Goal: Information Seeking & Learning: Compare options

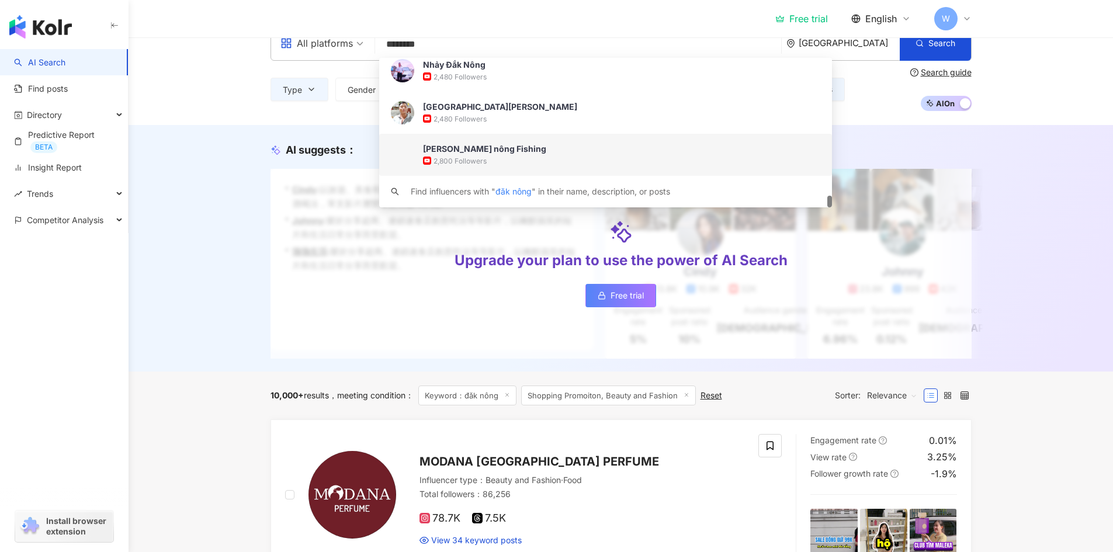
scroll to position [58, 0]
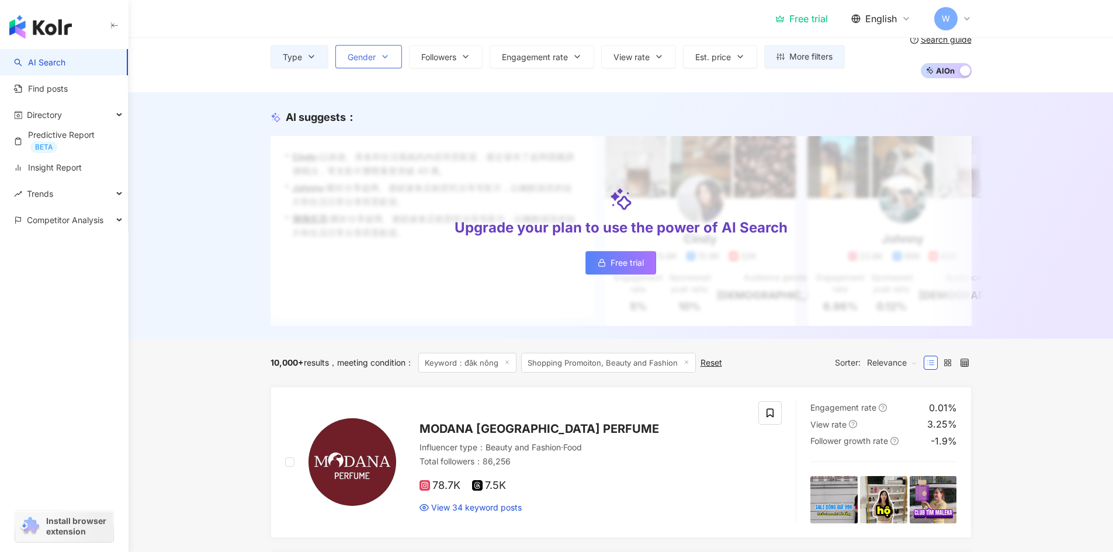
click at [358, 55] on span "Gender" at bounding box center [362, 57] width 28 height 9
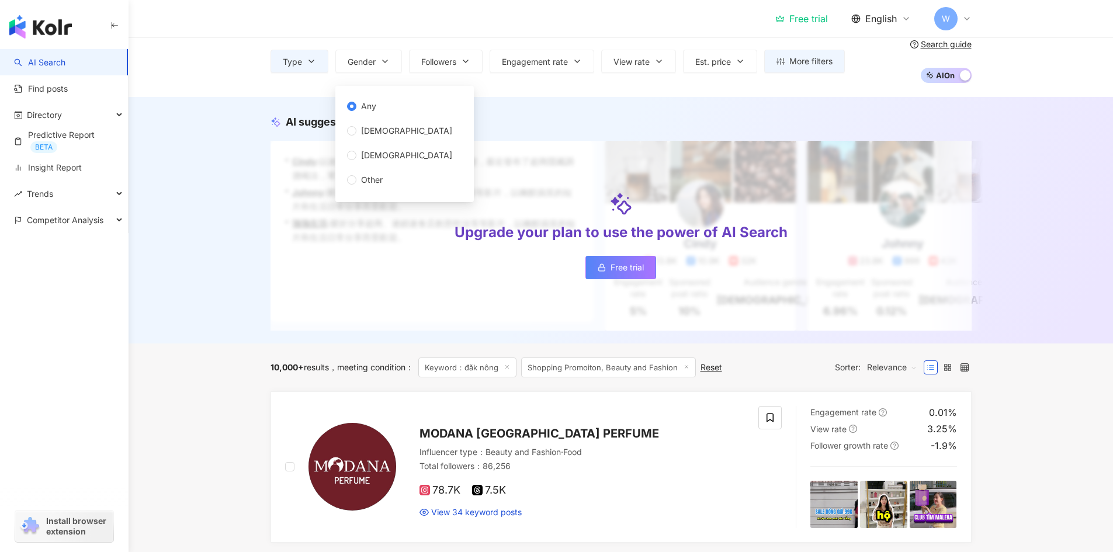
scroll to position [0, 0]
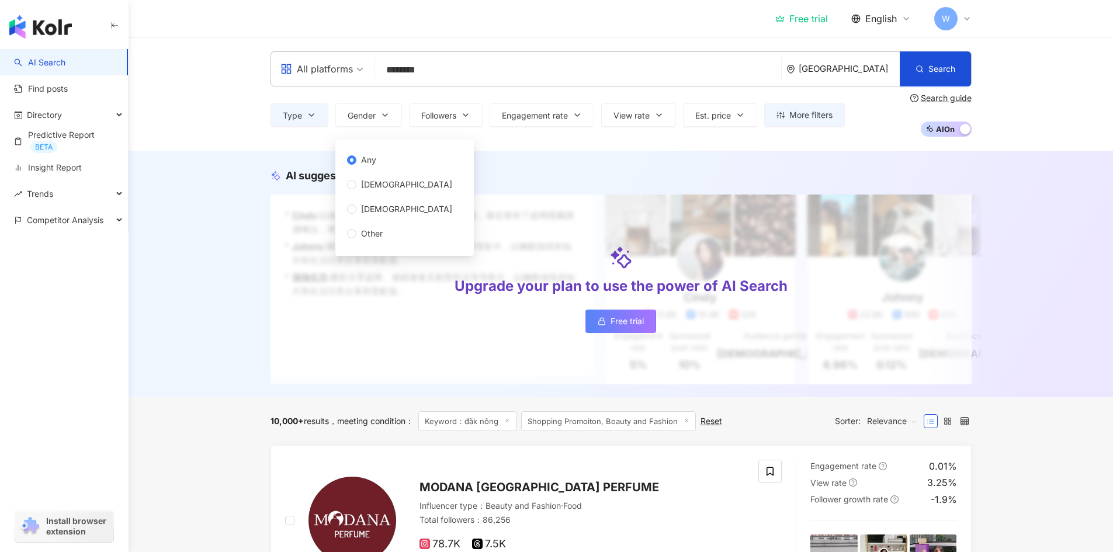
click at [458, 71] on input "********" at bounding box center [578, 70] width 397 height 22
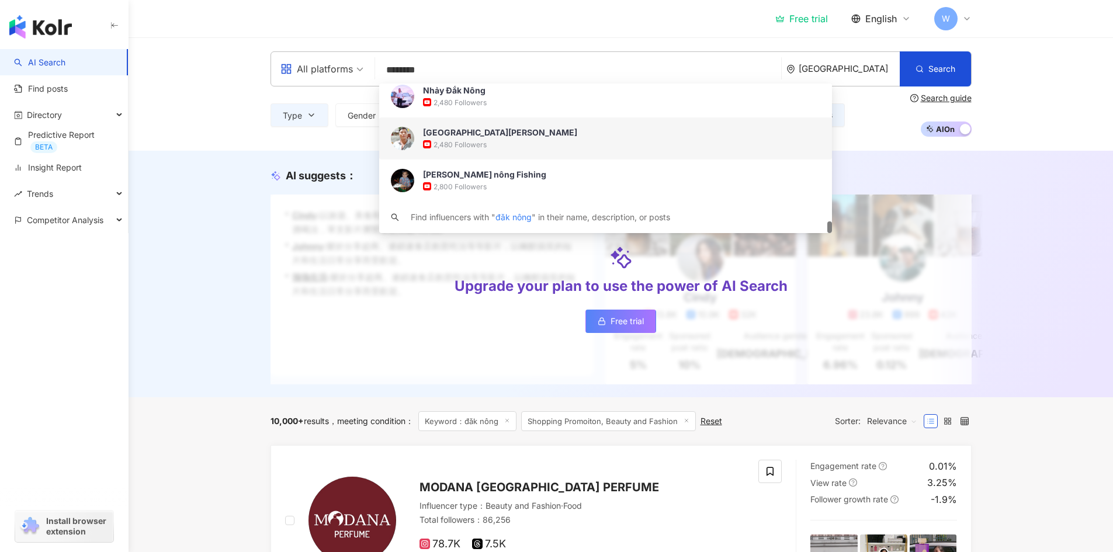
drag, startPoint x: 351, startPoint y: 71, endPoint x: 335, endPoint y: 71, distance: 15.8
click at [335, 71] on div "All platforms ******** Vietnam Search https://www.youtube.com/channel/UCRbSy3Ev…" at bounding box center [621, 68] width 701 height 35
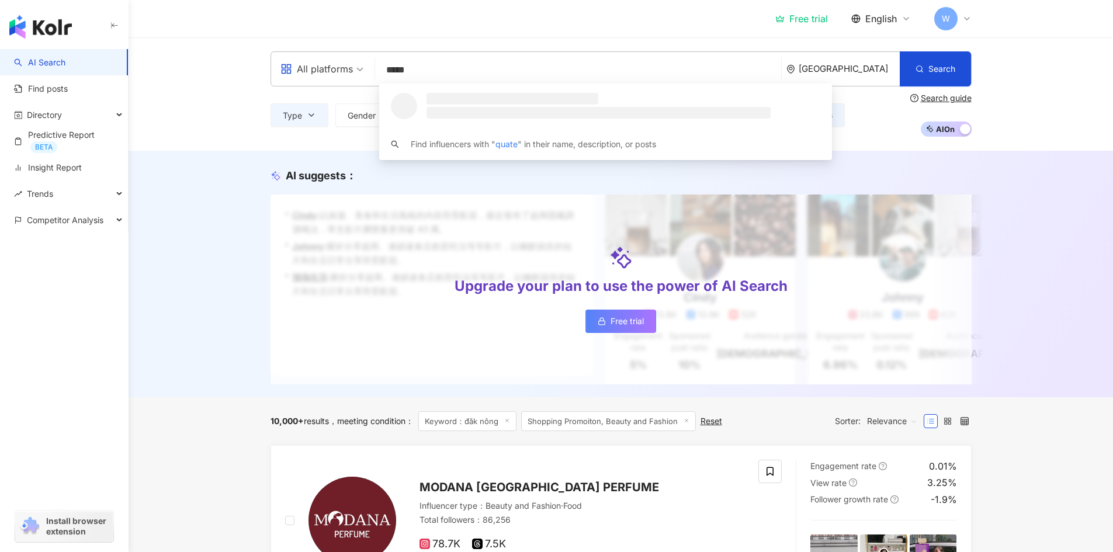
click at [395, 67] on input "*****" at bounding box center [578, 70] width 397 height 22
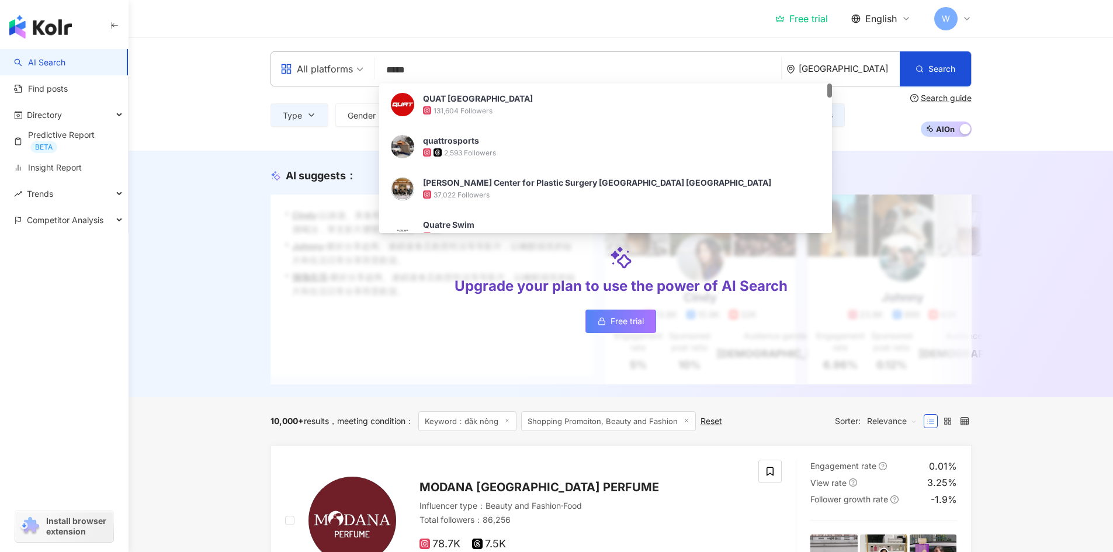
type input "****"
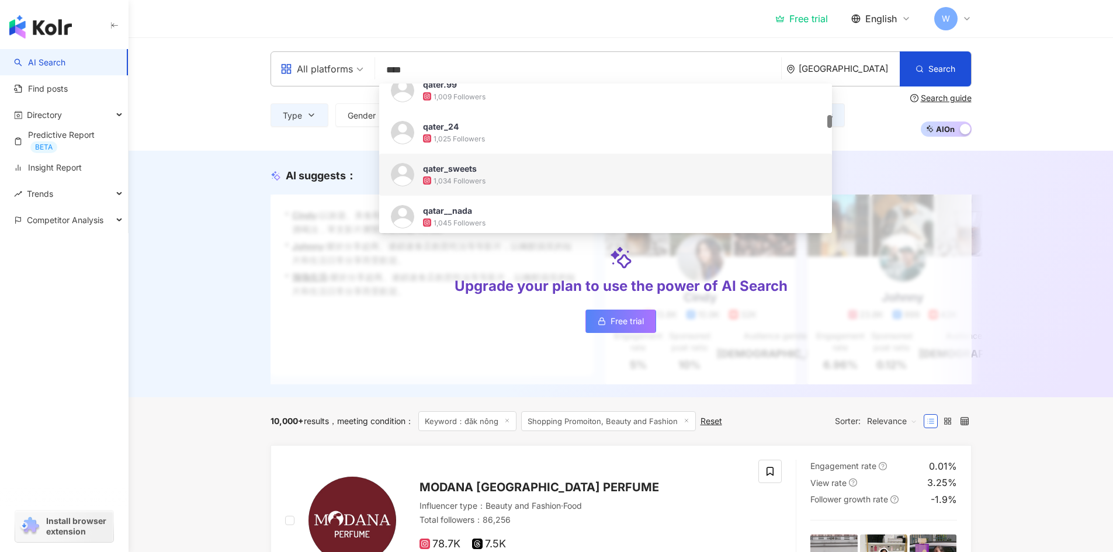
scroll to position [234, 0]
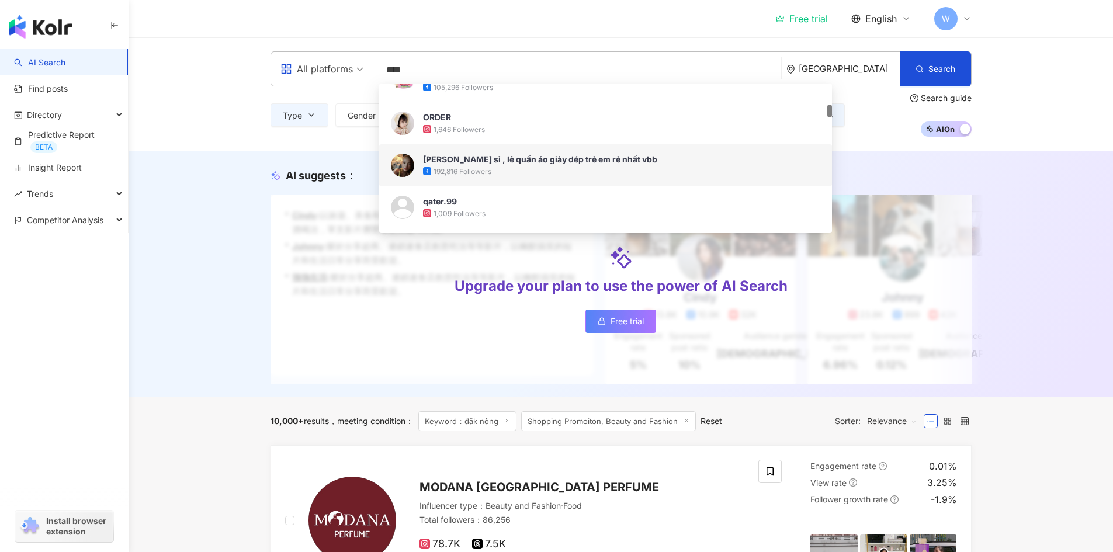
click at [501, 165] on div "192,816 Followers" at bounding box center [621, 171] width 397 height 12
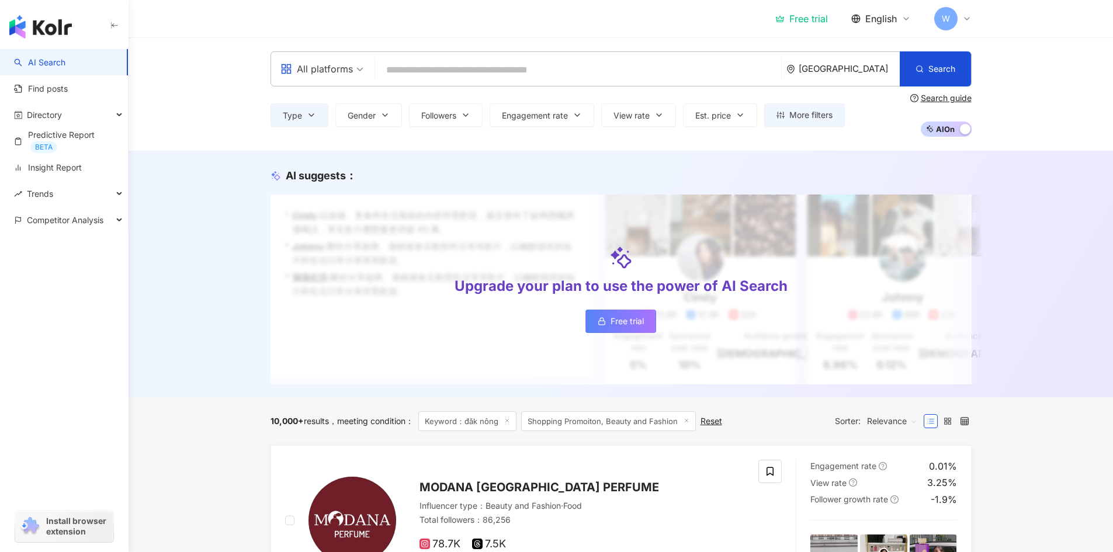
click at [441, 62] on input "search" at bounding box center [578, 70] width 397 height 22
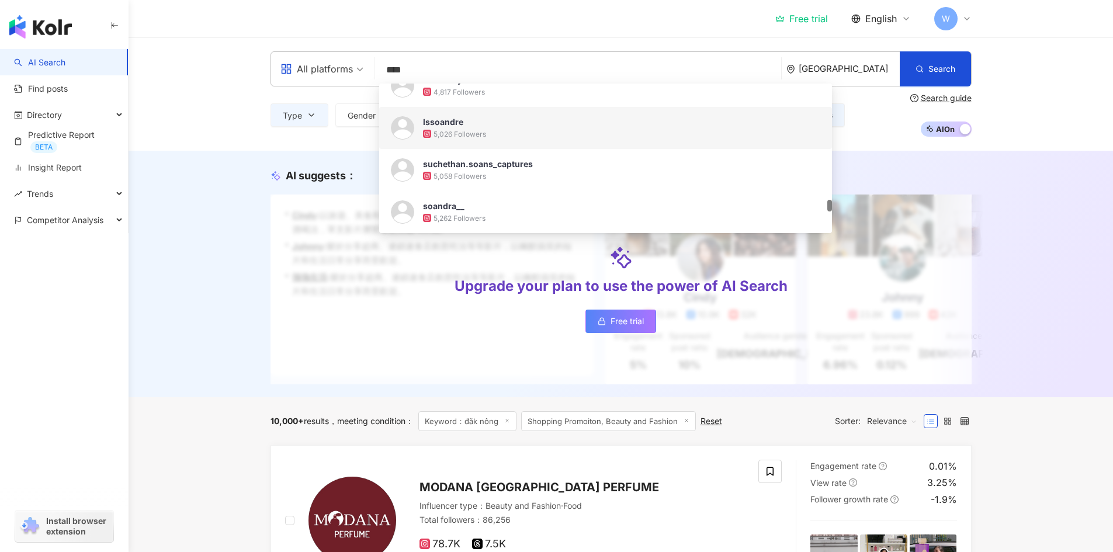
scroll to position [2104, 0]
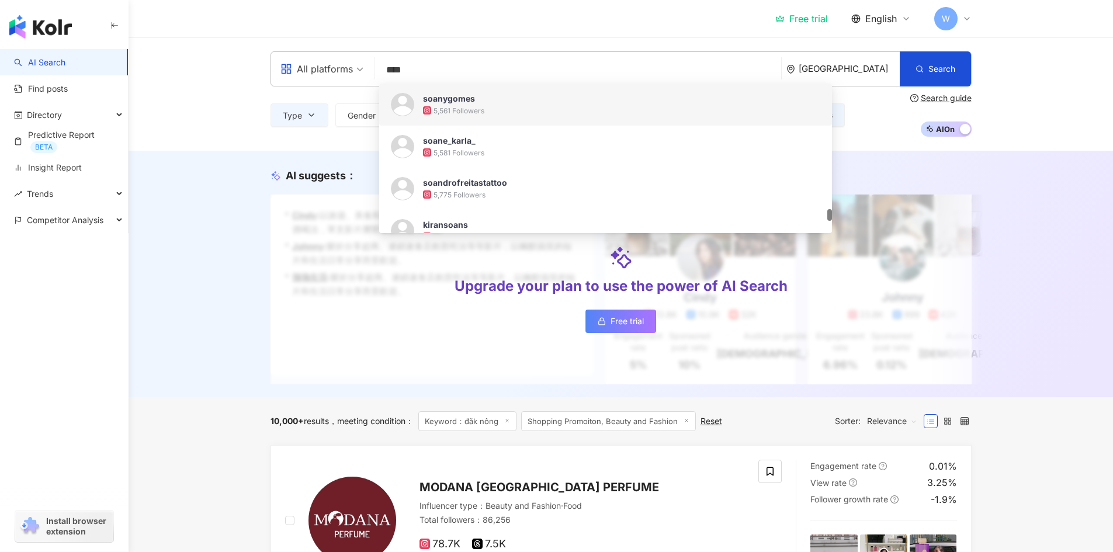
type input "****"
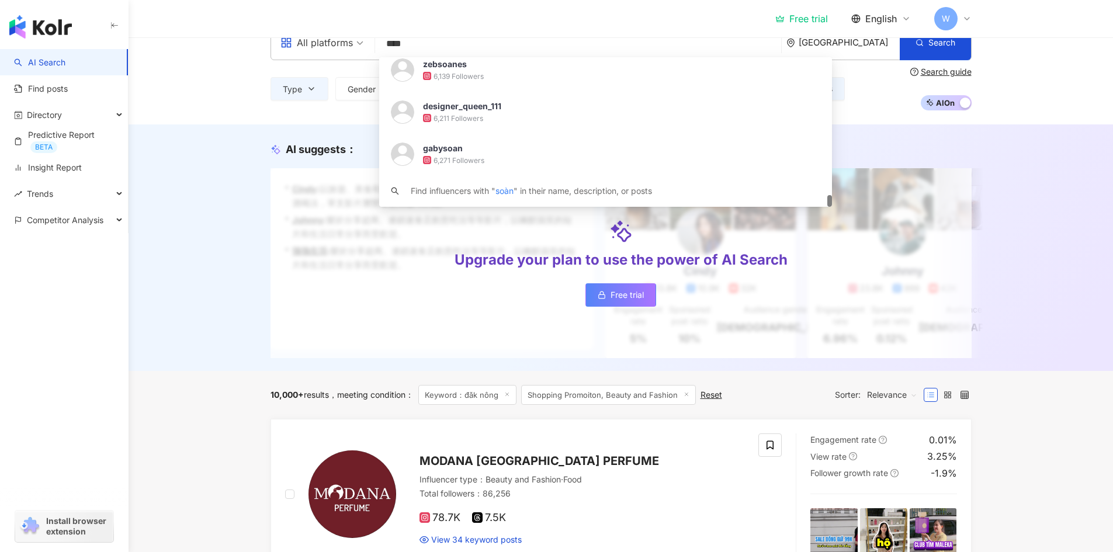
scroll to position [58, 0]
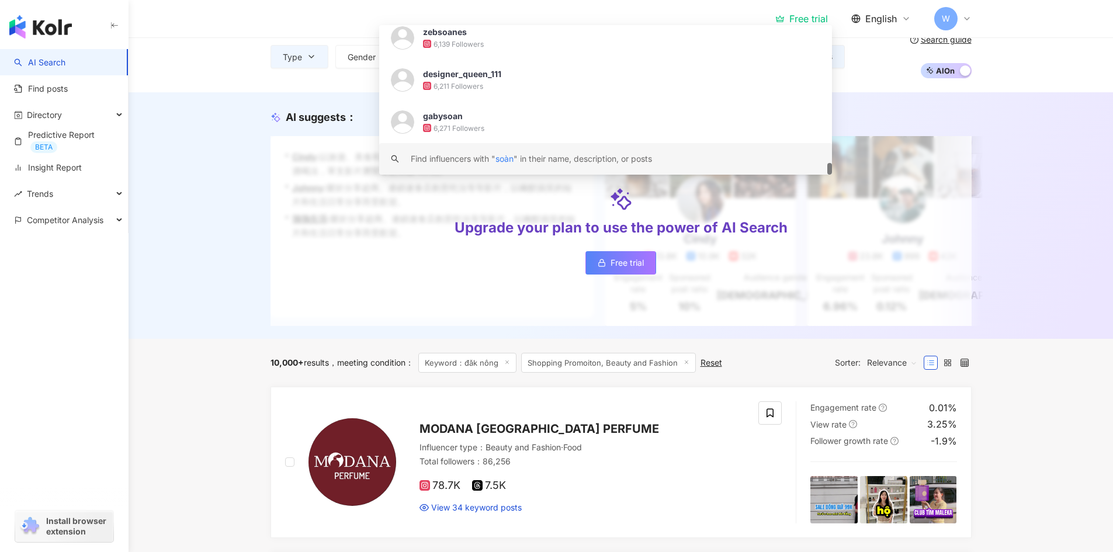
click at [512, 160] on span "soàn" at bounding box center [505, 159] width 18 height 10
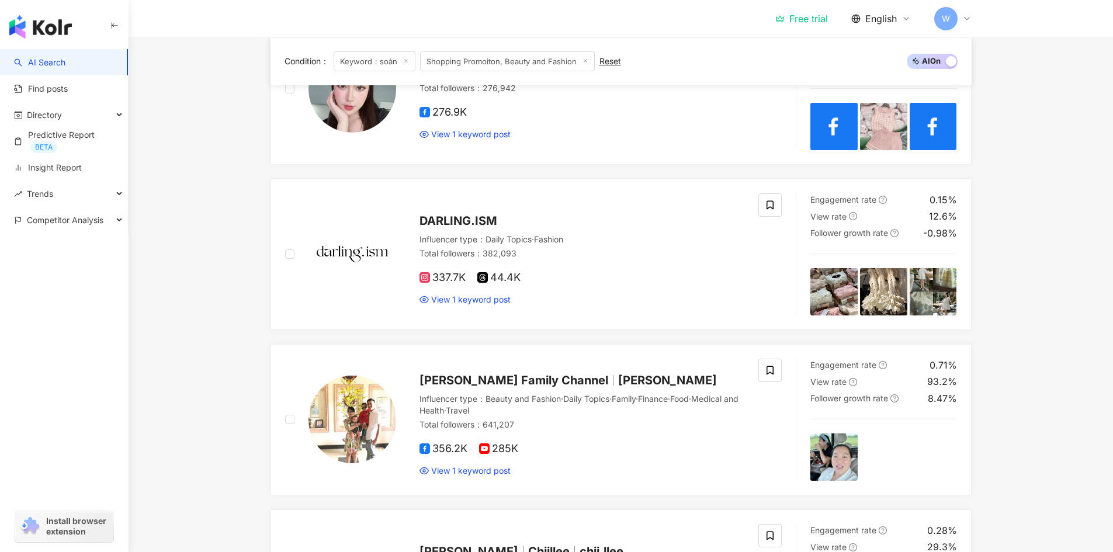
scroll to position [1344, 0]
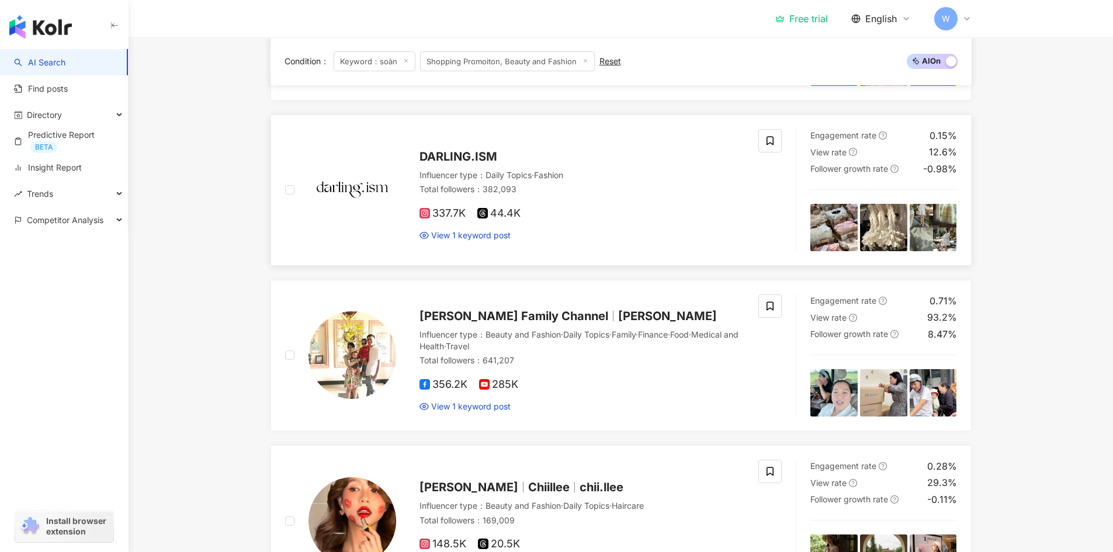
click at [535, 230] on div "View 1 keyword post" at bounding box center [582, 236] width 325 height 12
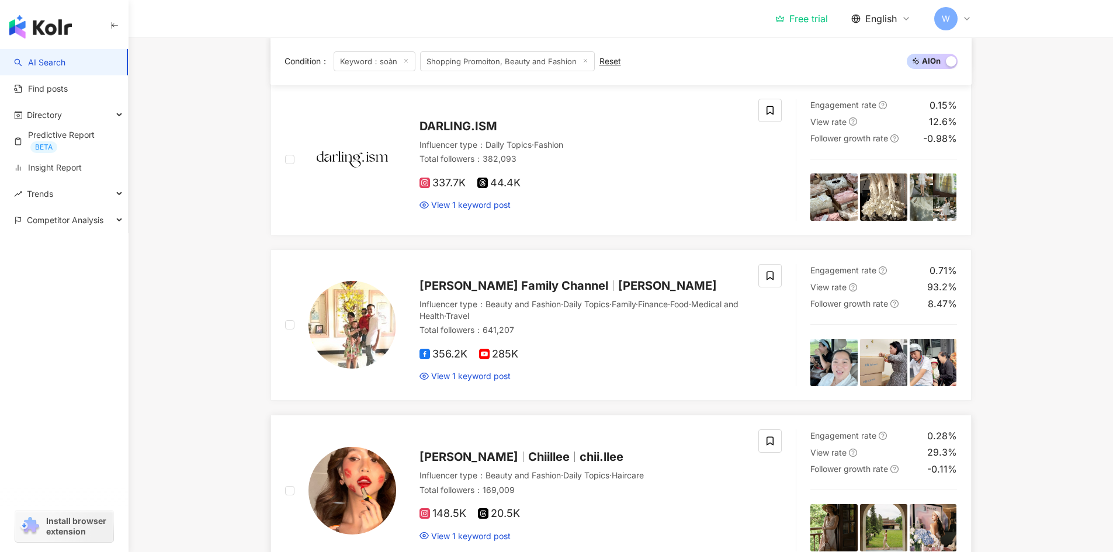
scroll to position [1461, 0]
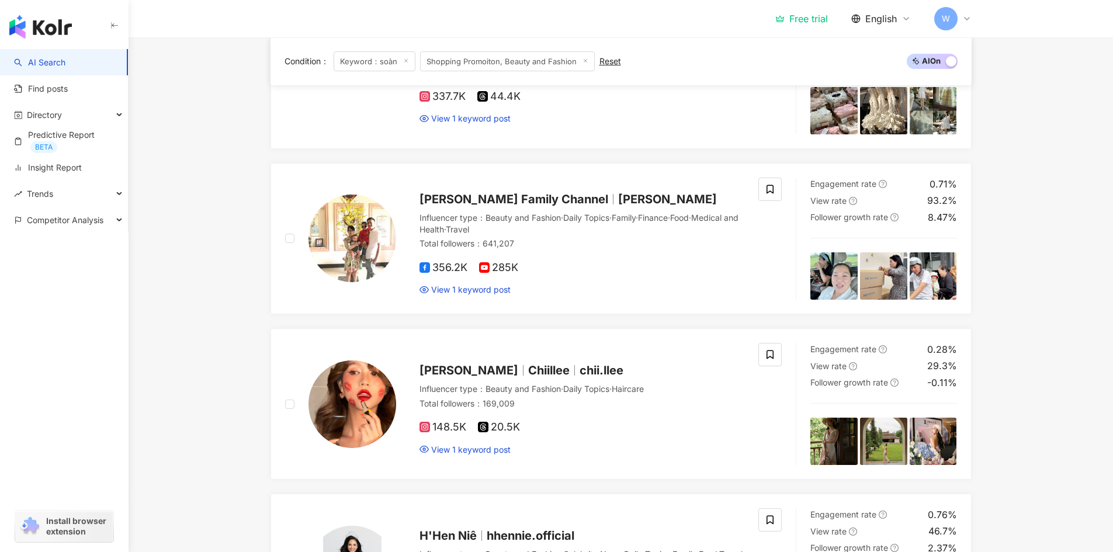
click at [70, 520] on span "Install browser extension" at bounding box center [78, 526] width 64 height 21
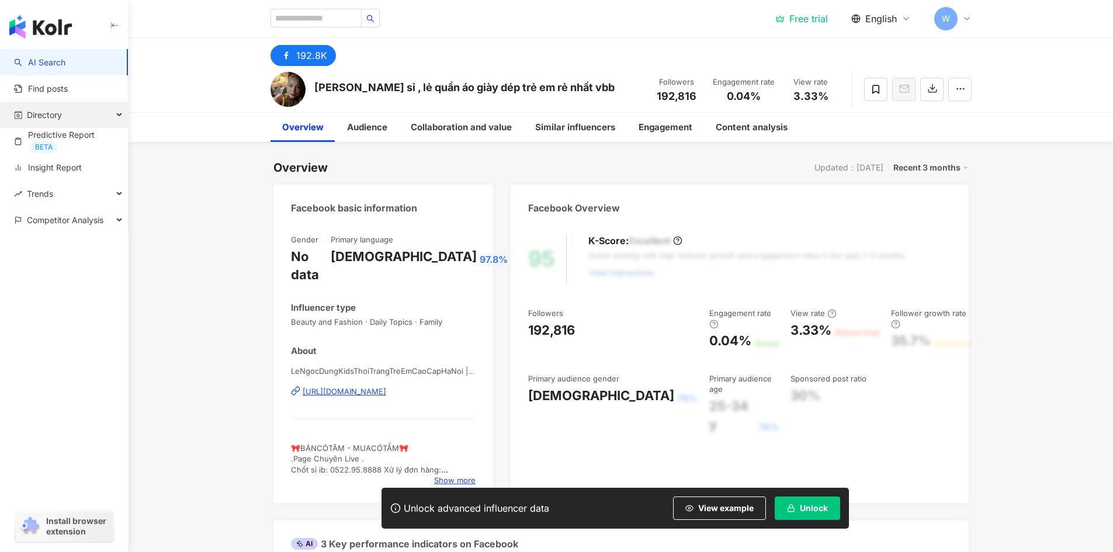
click at [116, 112] on div "Directory" at bounding box center [64, 115] width 128 height 26
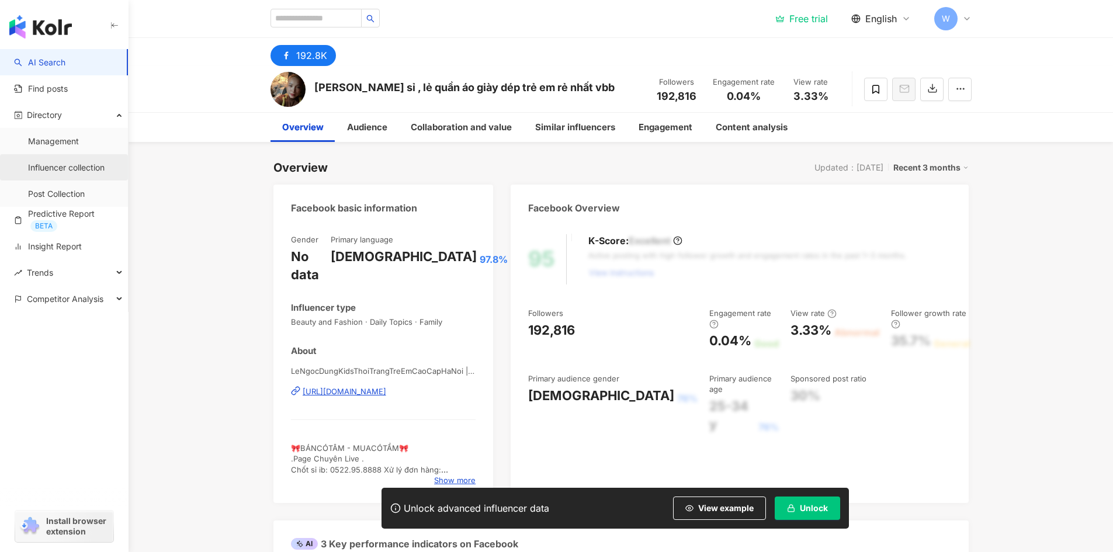
click at [88, 168] on link "Influencer collection" at bounding box center [66, 168] width 77 height 12
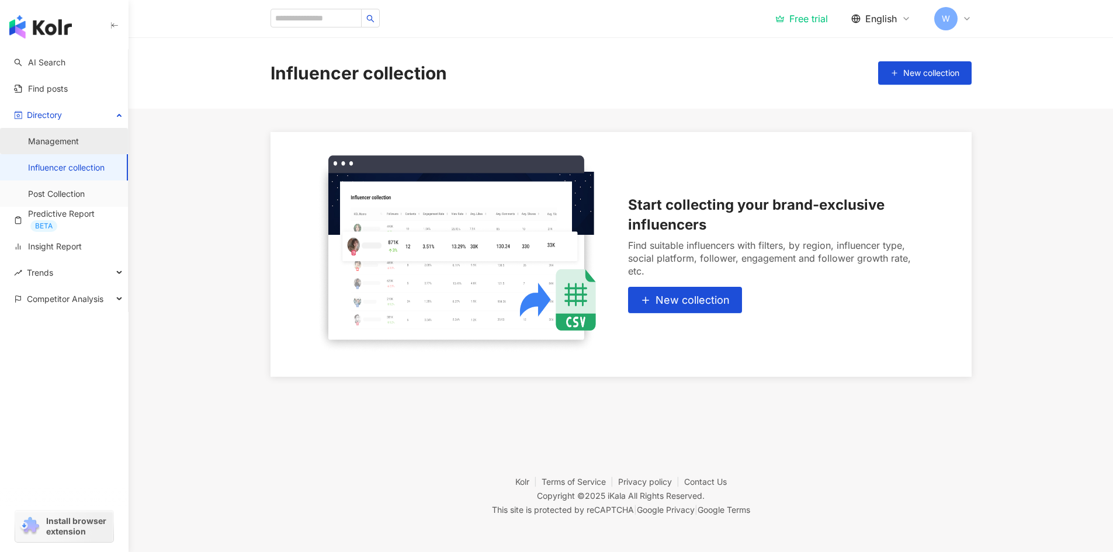
click at [74, 143] on link "Management" at bounding box center [53, 142] width 51 height 12
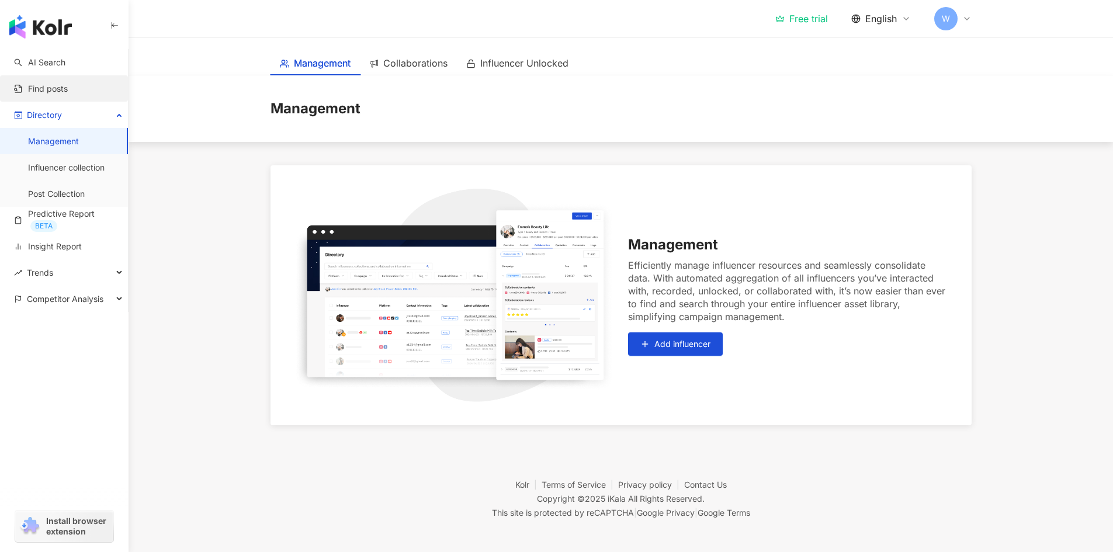
click at [68, 93] on link "Find posts" at bounding box center [41, 89] width 54 height 12
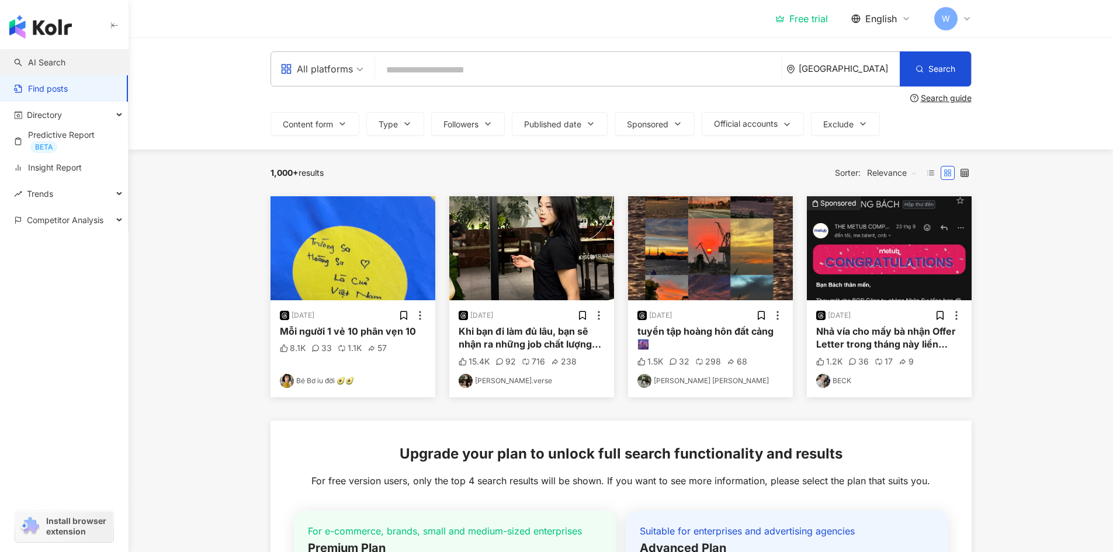
click at [65, 61] on link "AI Search" at bounding box center [39, 63] width 51 height 12
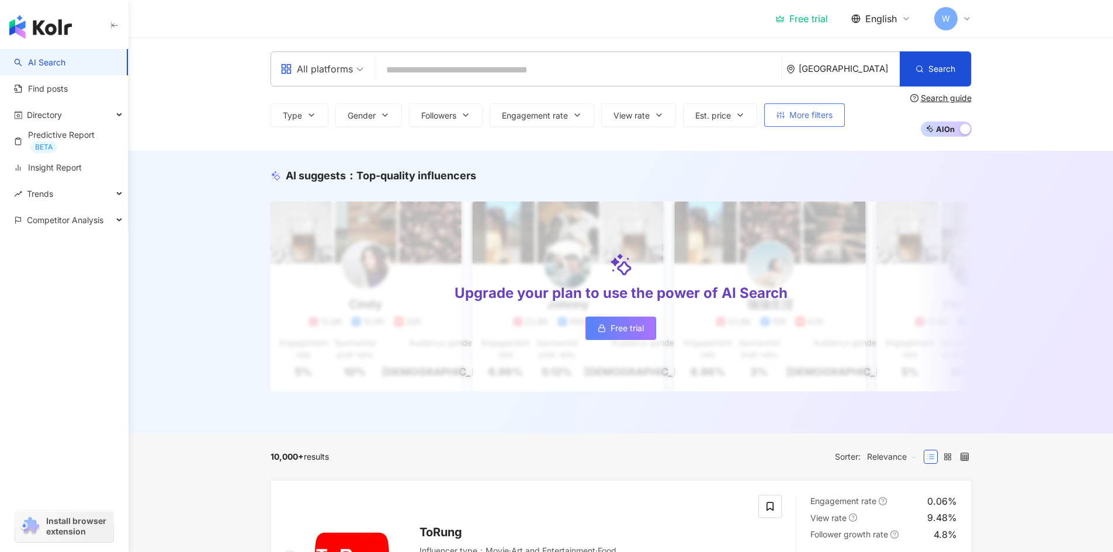
click at [820, 115] on span "More filters" at bounding box center [810, 114] width 43 height 9
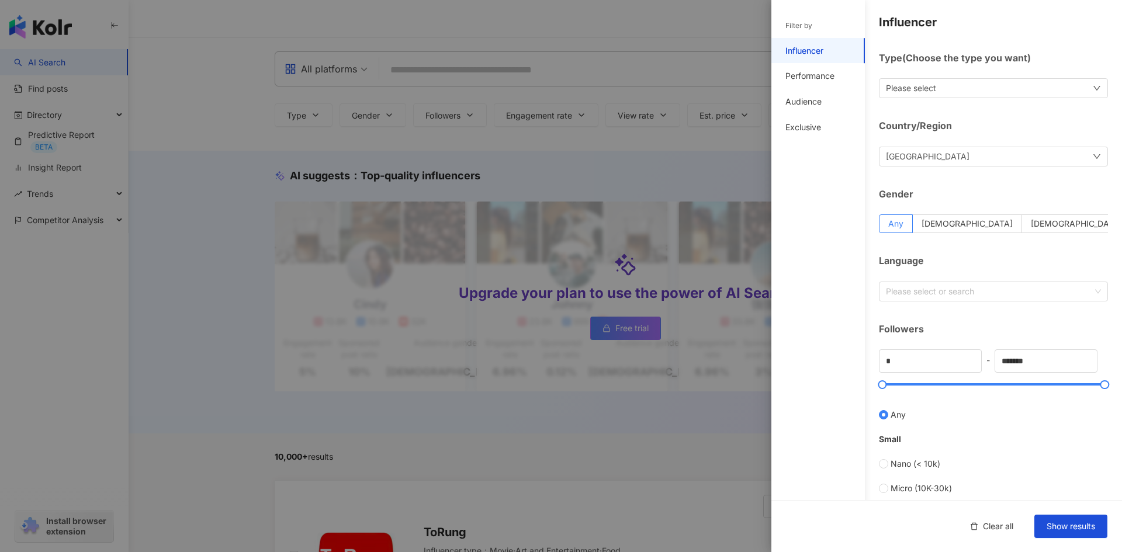
click at [965, 84] on div "Please select" at bounding box center [993, 88] width 229 height 20
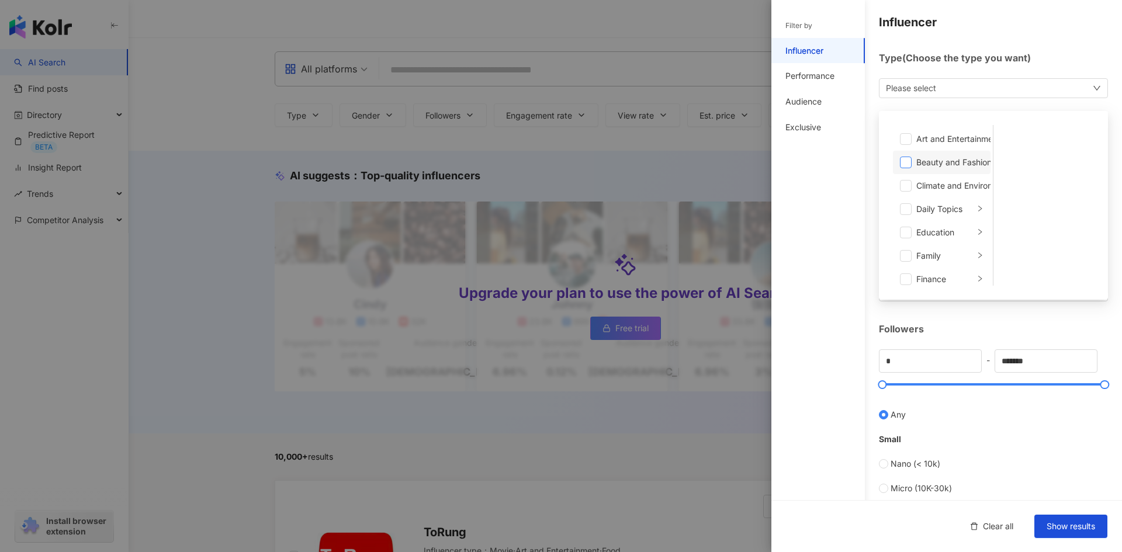
click at [910, 165] on span at bounding box center [906, 163] width 12 height 12
click at [937, 325] on div "Followers" at bounding box center [993, 329] width 229 height 13
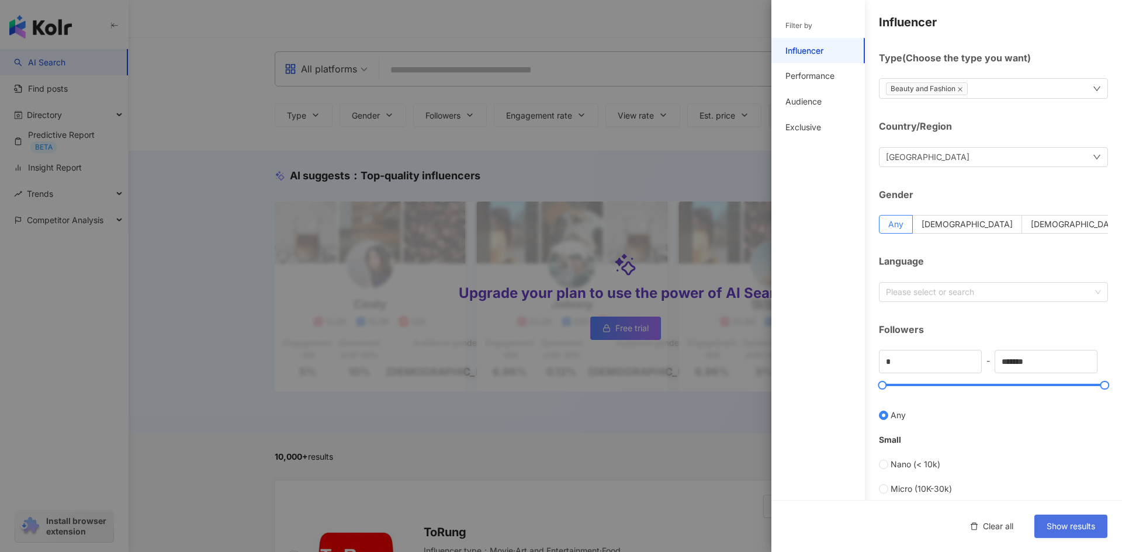
click at [1075, 525] on span "Show results" at bounding box center [1071, 526] width 48 height 9
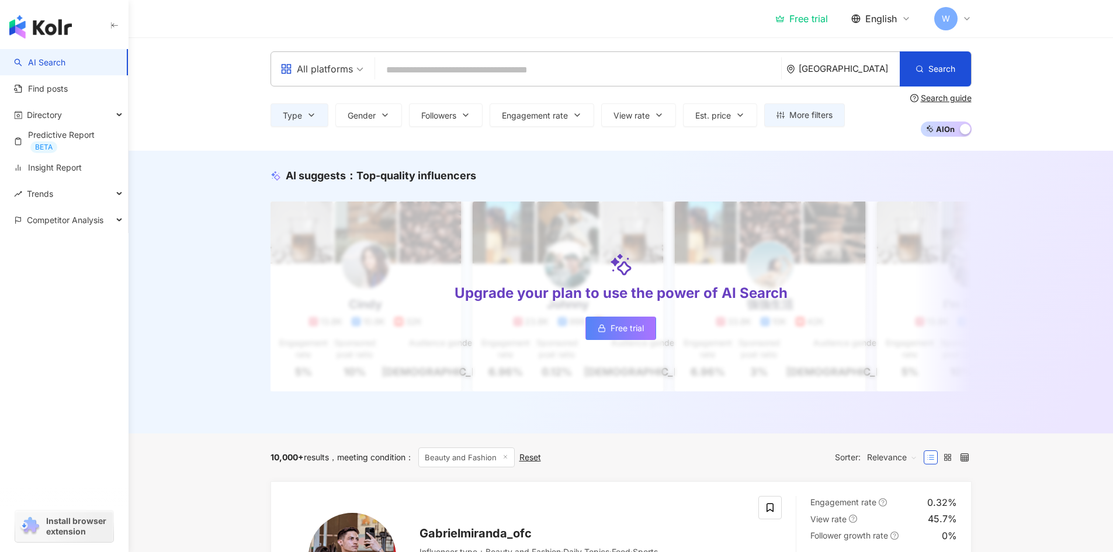
click at [348, 76] on div "All platforms" at bounding box center [316, 69] width 72 height 19
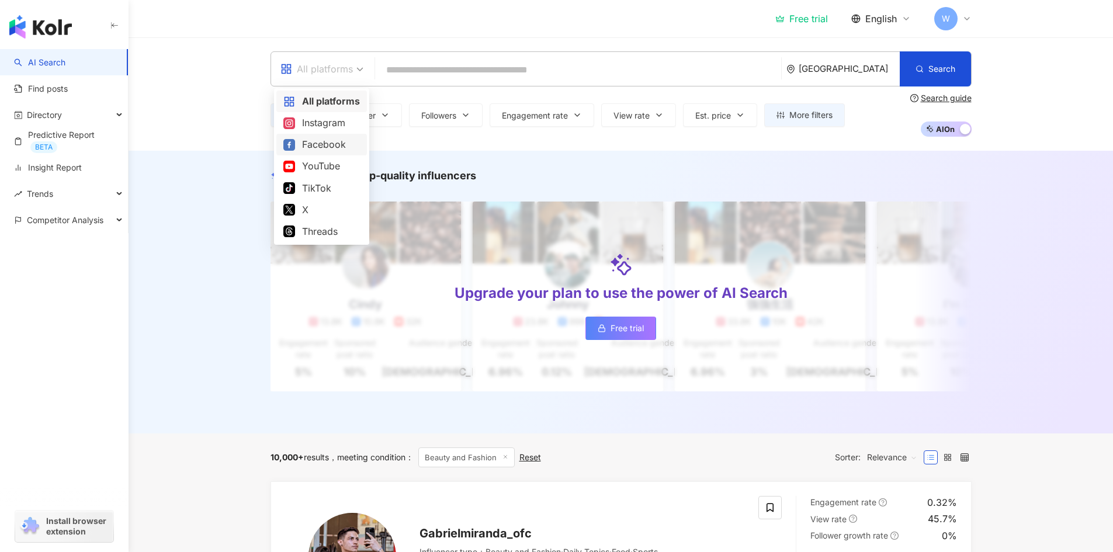
drag, startPoint x: 337, startPoint y: 144, endPoint x: 346, endPoint y: 144, distance: 9.4
click at [337, 144] on div "Facebook" at bounding box center [321, 144] width 77 height 15
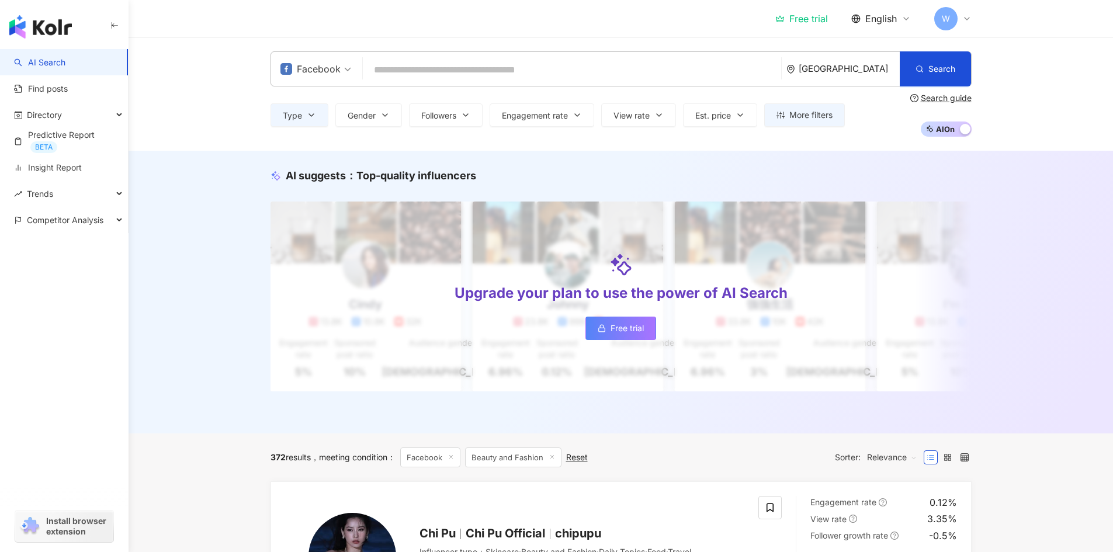
click at [777, 76] on input "search" at bounding box center [572, 70] width 409 height 22
click at [373, 113] on span "Gender" at bounding box center [362, 115] width 28 height 9
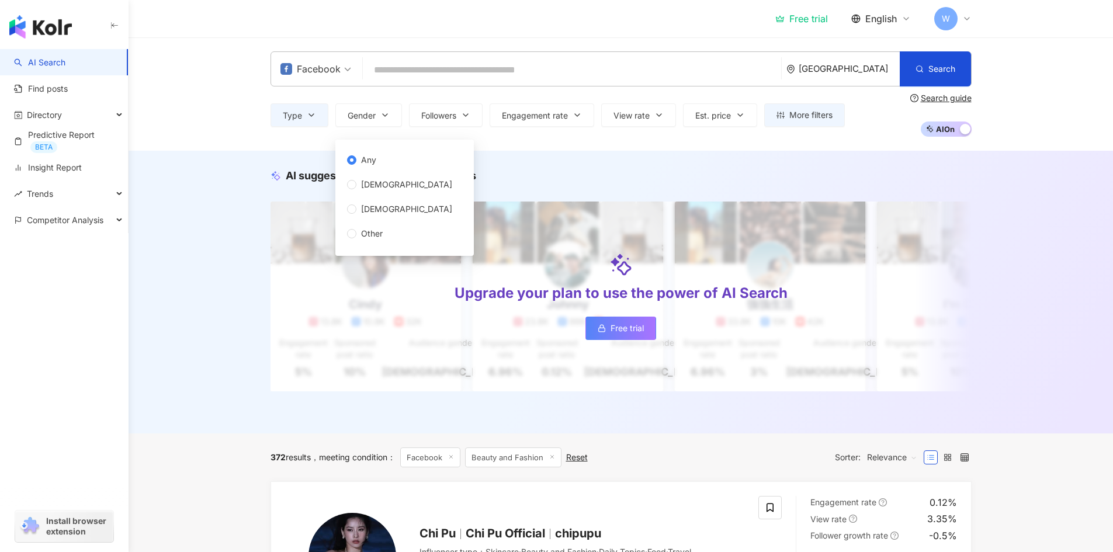
click at [714, 137] on div "Type Gender Followers Engagement rate View rate Est. price More filters Filter …" at bounding box center [621, 114] width 701 height 43
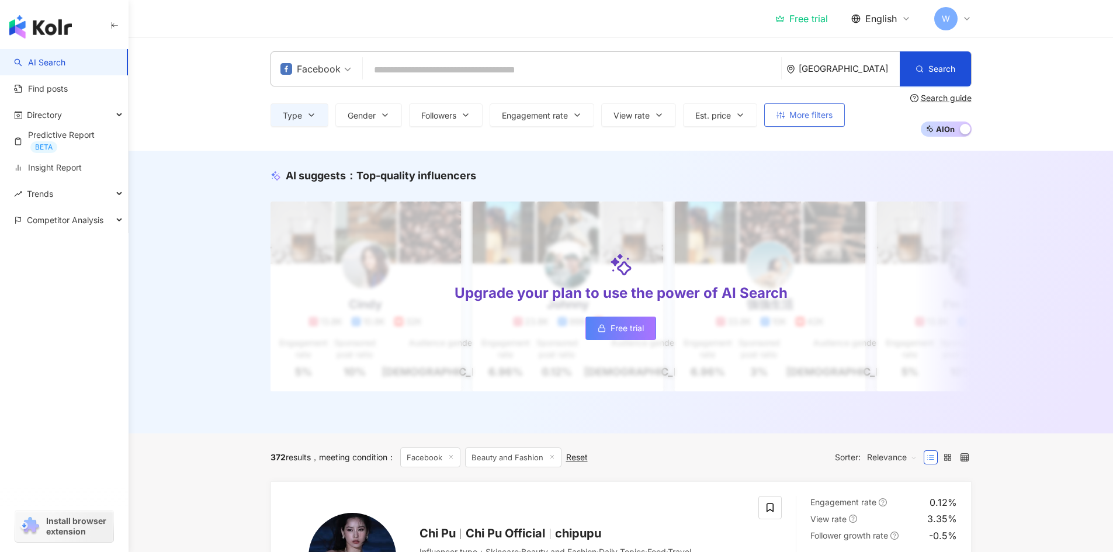
click at [823, 117] on span "More filters" at bounding box center [810, 114] width 43 height 9
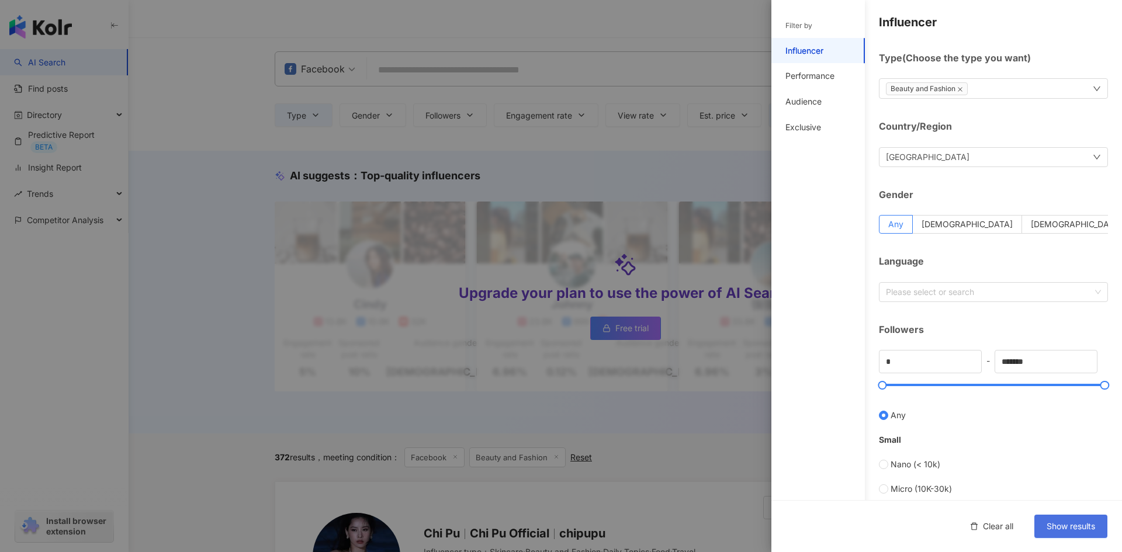
click at [1072, 531] on span "Show results" at bounding box center [1071, 526] width 48 height 9
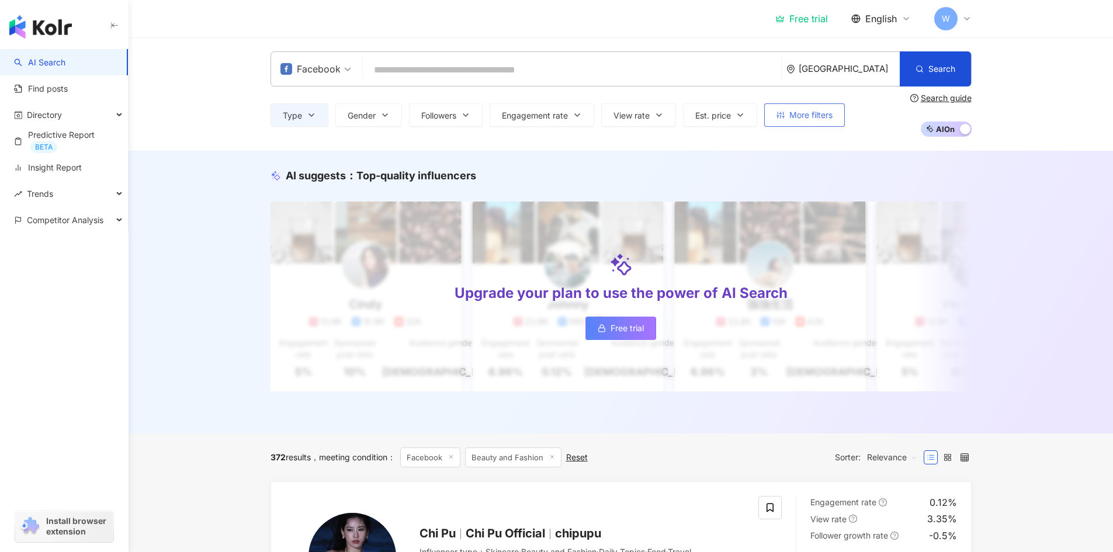
click at [815, 112] on span "More filters" at bounding box center [810, 114] width 43 height 9
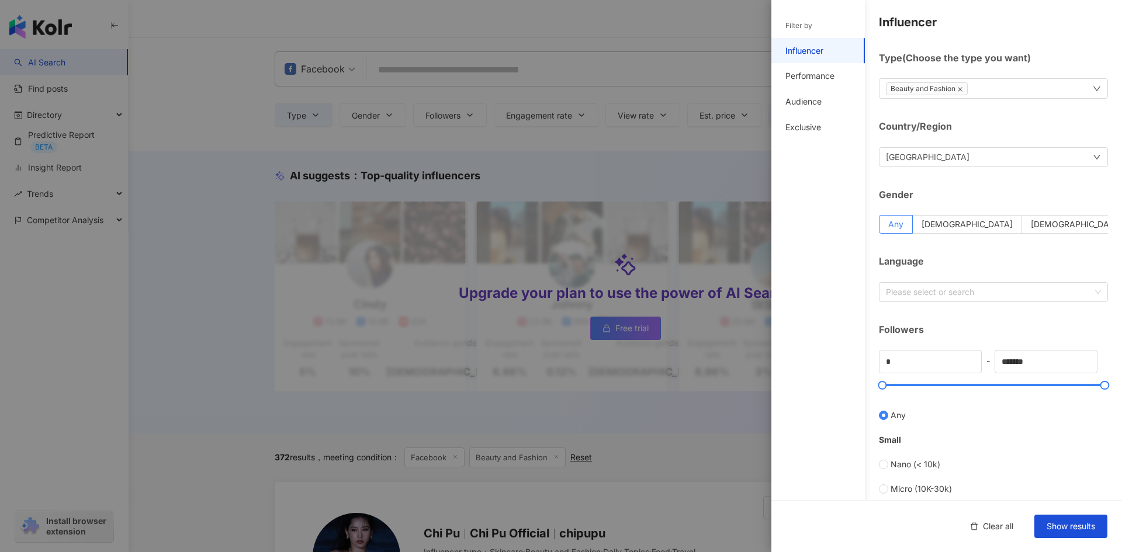
click at [959, 88] on icon "close" at bounding box center [960, 89] width 6 height 6
click at [972, 88] on div "Please select" at bounding box center [993, 88] width 229 height 20
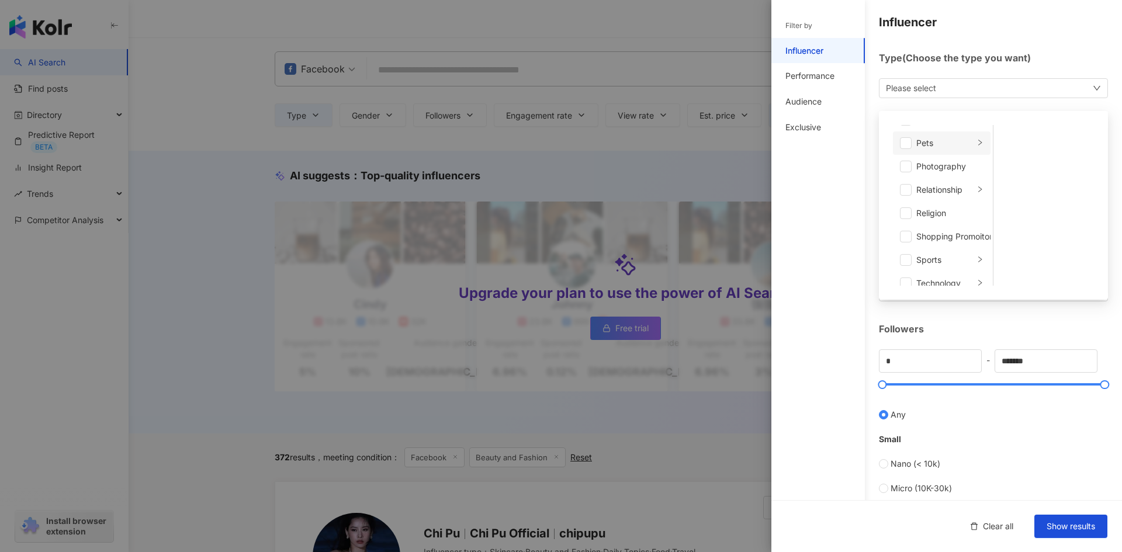
scroll to position [351, 0]
click at [946, 210] on div "Shopping Promoiton" at bounding box center [955, 209] width 78 height 13
click at [879, 314] on div "Influencer Type ( Choose the type you want ) Shopping Promoiton Art and Enterta…" at bounding box center [946, 416] width 351 height 832
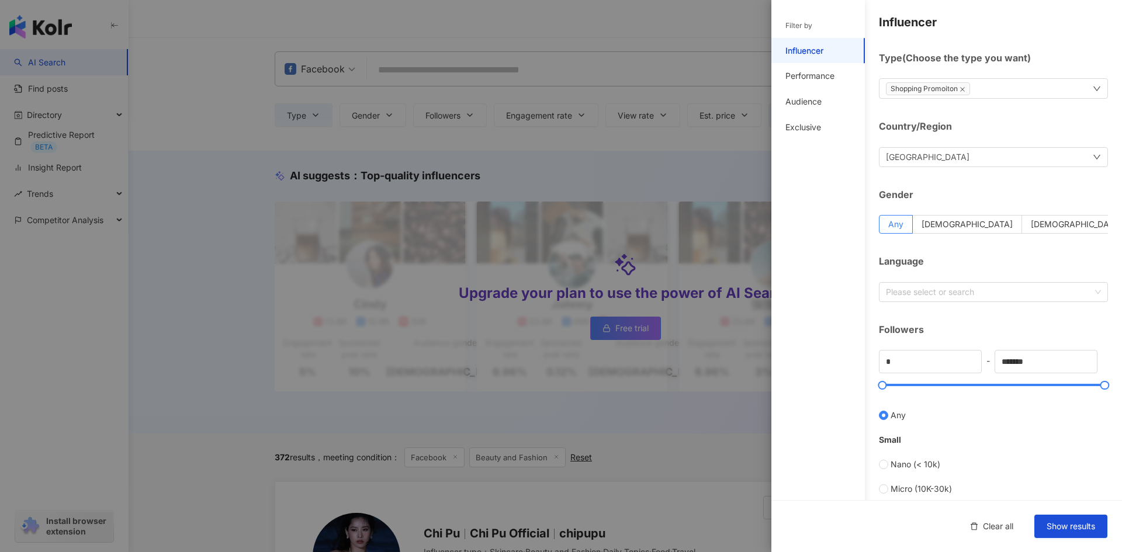
click at [964, 160] on div "Vietnam" at bounding box center [993, 157] width 229 height 20
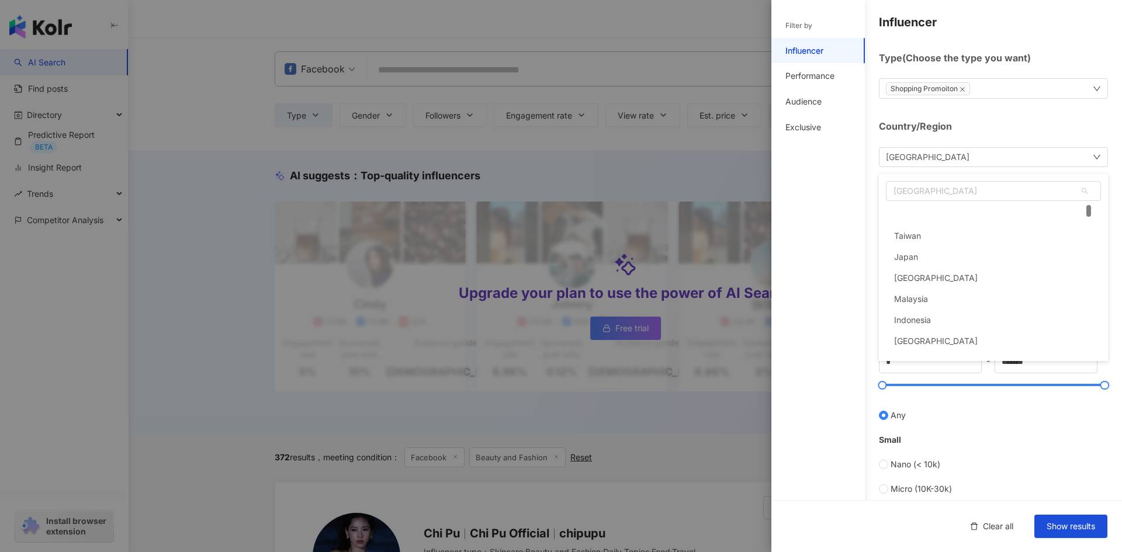
scroll to position [22, 0]
click at [865, 223] on div "Influencer Type ( Choose the type you want ) Shopping Promoiton Country/Region …" at bounding box center [946, 416] width 351 height 832
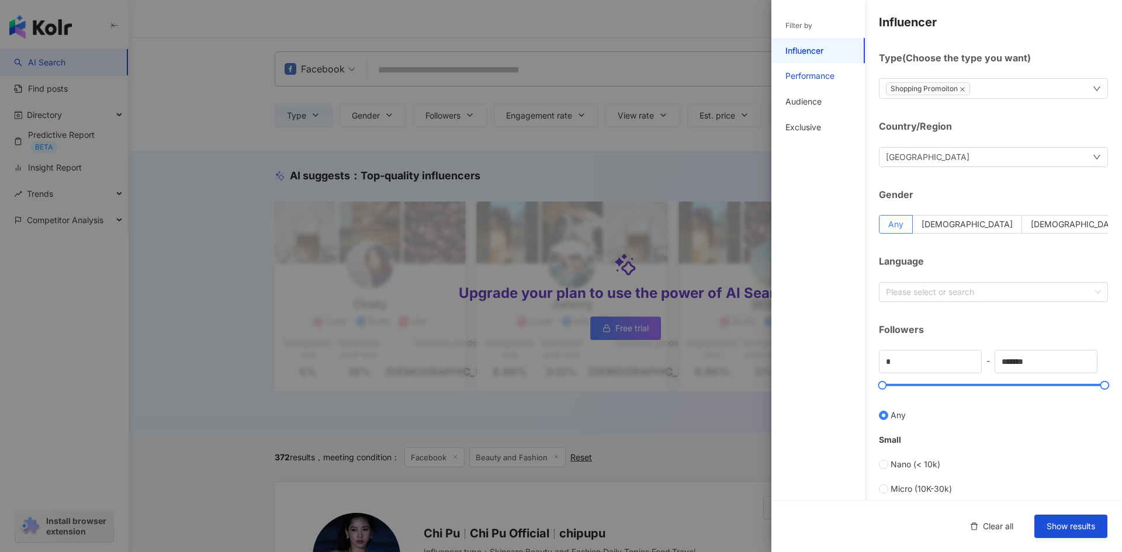
click at [829, 76] on div "Performance" at bounding box center [809, 76] width 49 height 12
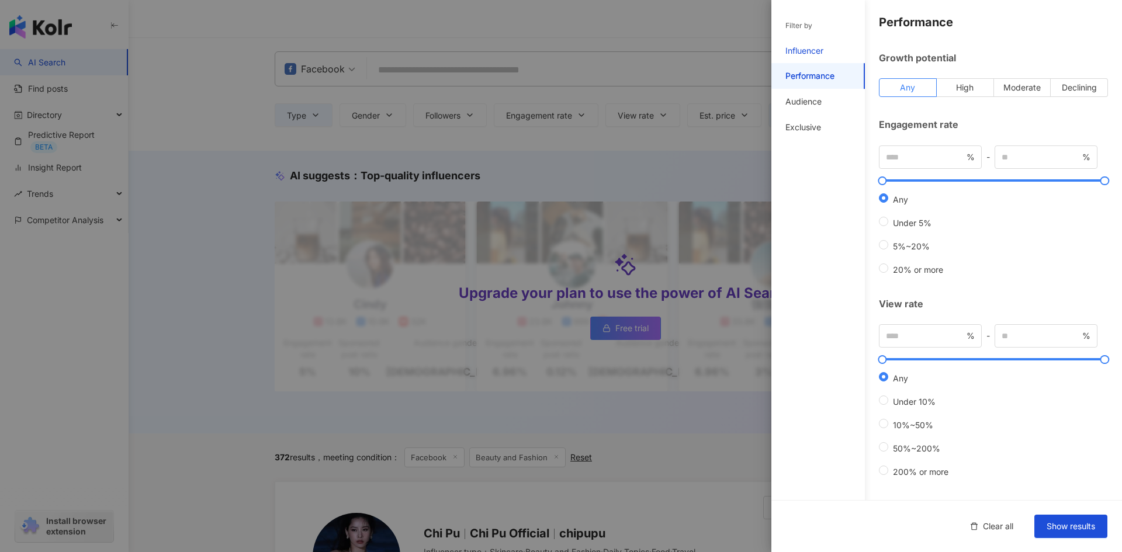
click at [814, 48] on div "Influencer" at bounding box center [804, 51] width 38 height 12
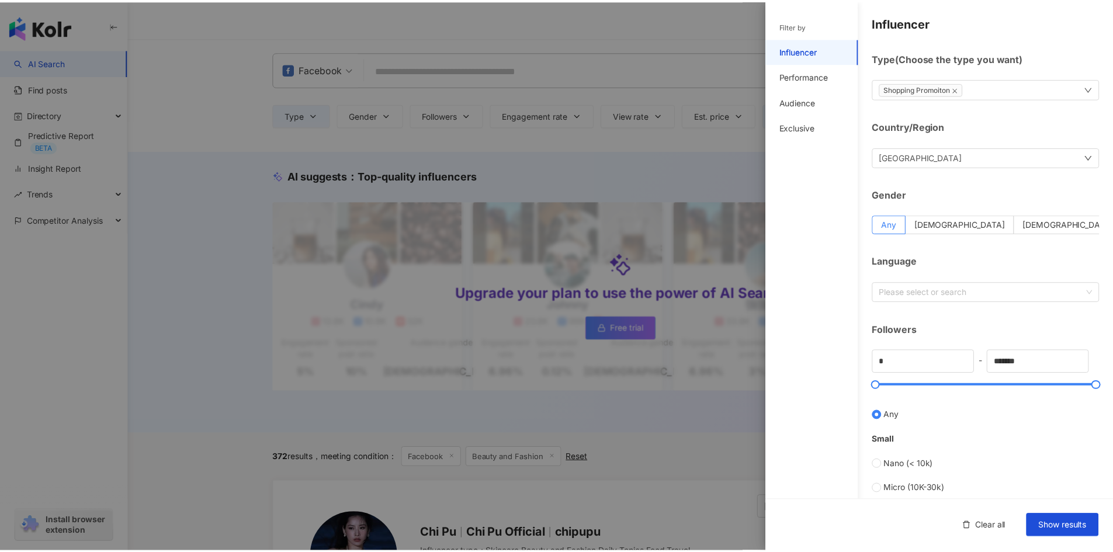
scroll to position [292, 0]
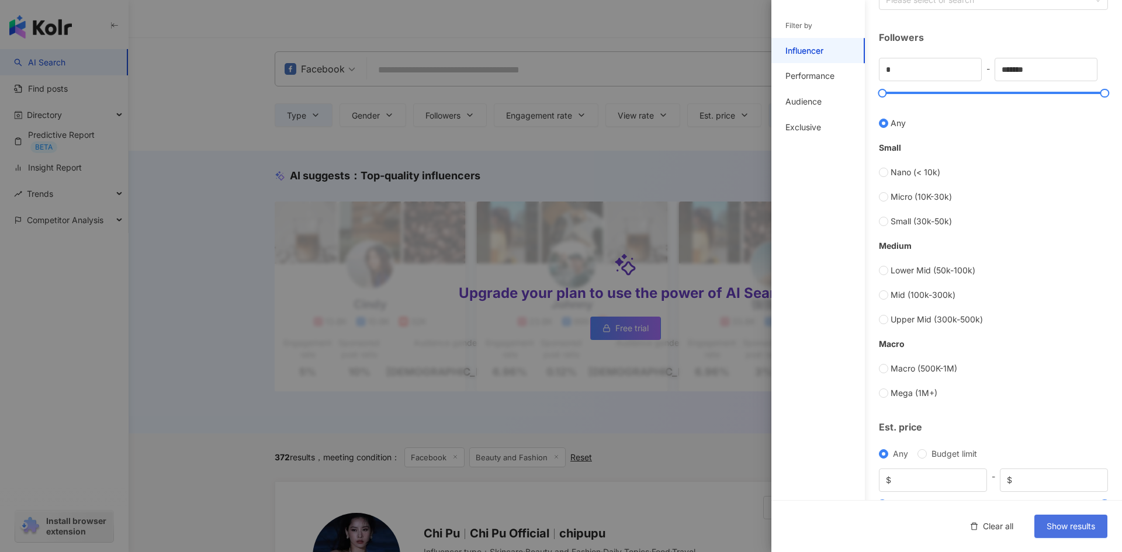
click at [1072, 525] on span "Show results" at bounding box center [1071, 526] width 48 height 9
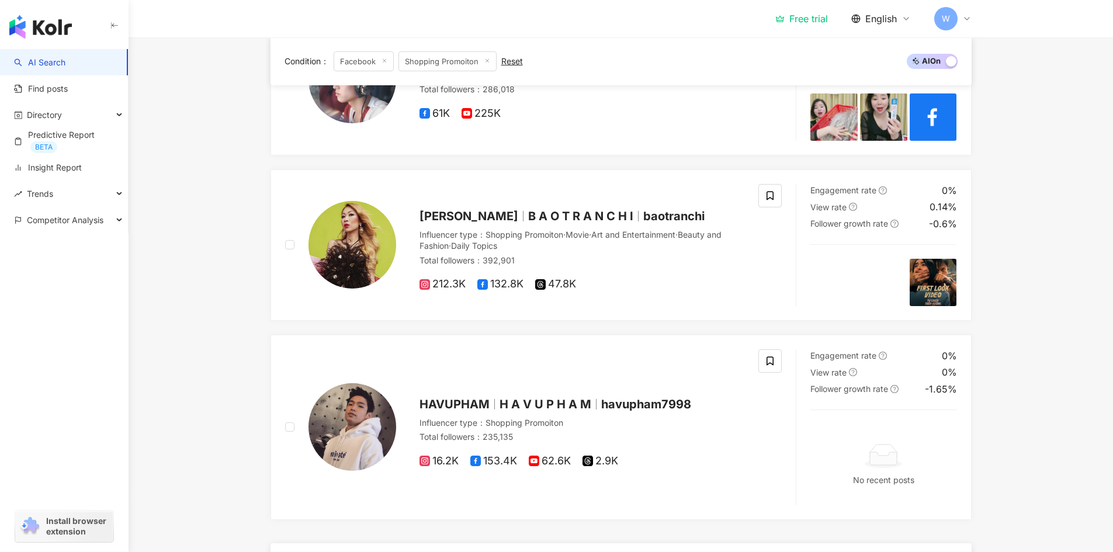
scroll to position [351, 0]
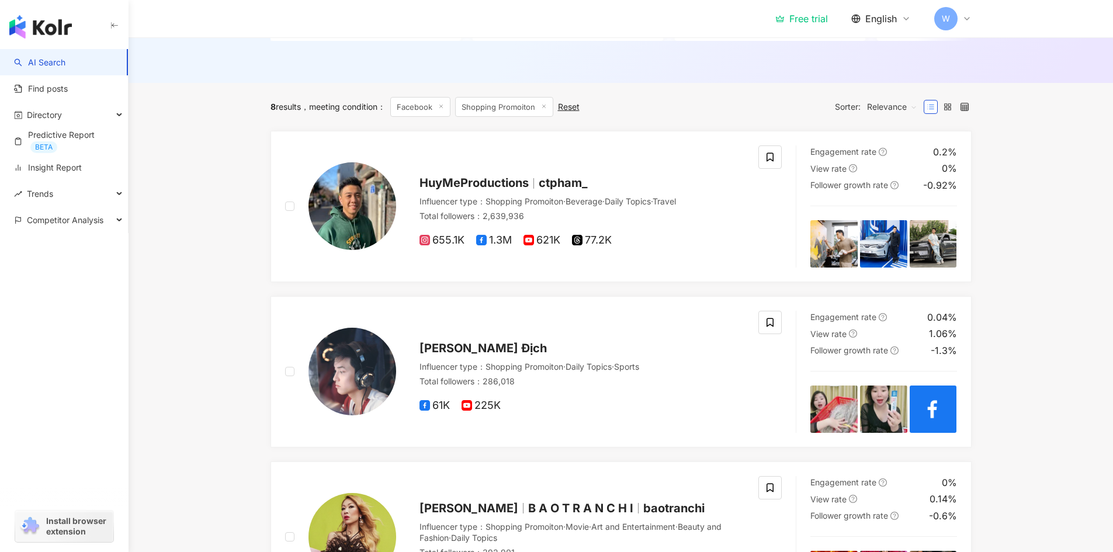
click at [804, 20] on div "Free trial" at bounding box center [801, 19] width 53 height 12
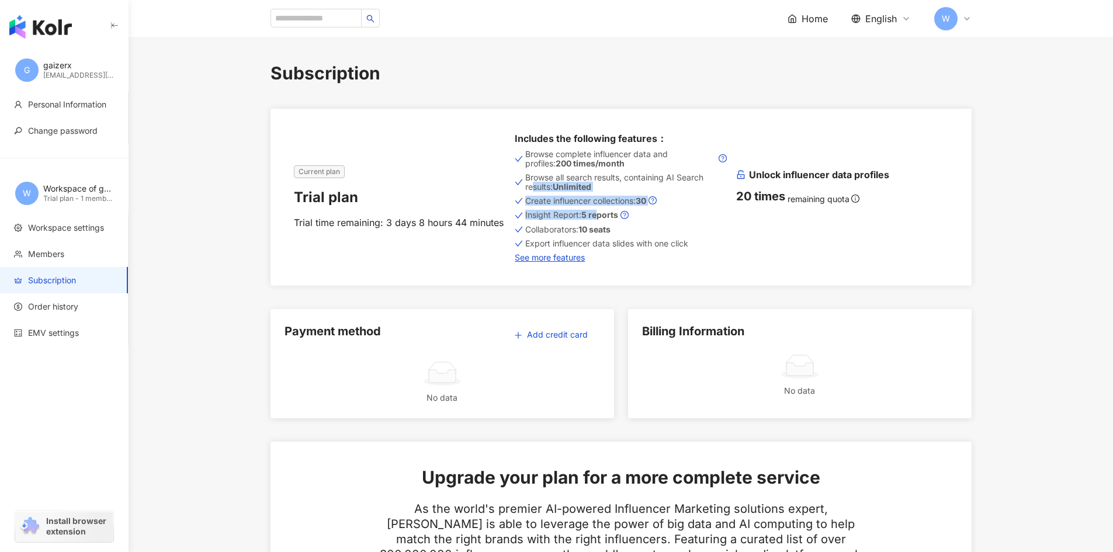
drag, startPoint x: 533, startPoint y: 183, endPoint x: 601, endPoint y: 216, distance: 75.5
click at [601, 216] on div "Browse complete influencer data and profiles: 200 times/month Browse all search…" at bounding box center [621, 204] width 212 height 115
click at [330, 16] on input "search" at bounding box center [316, 18] width 91 height 19
click at [65, 71] on div "bazantropical@gmail.com" at bounding box center [78, 76] width 70 height 10
click at [359, 25] on input "search" at bounding box center [316, 18] width 91 height 19
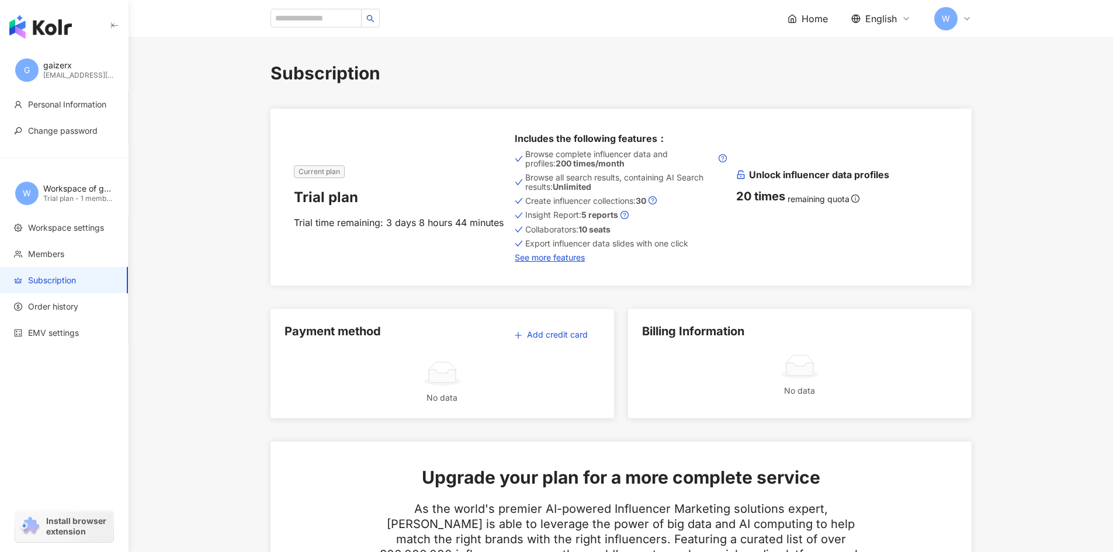
drag, startPoint x: 84, startPoint y: 29, endPoint x: 77, endPoint y: 30, distance: 7.1
click at [84, 29] on div "button" at bounding box center [64, 24] width 129 height 49
click at [66, 33] on img "button" at bounding box center [40, 26] width 63 height 23
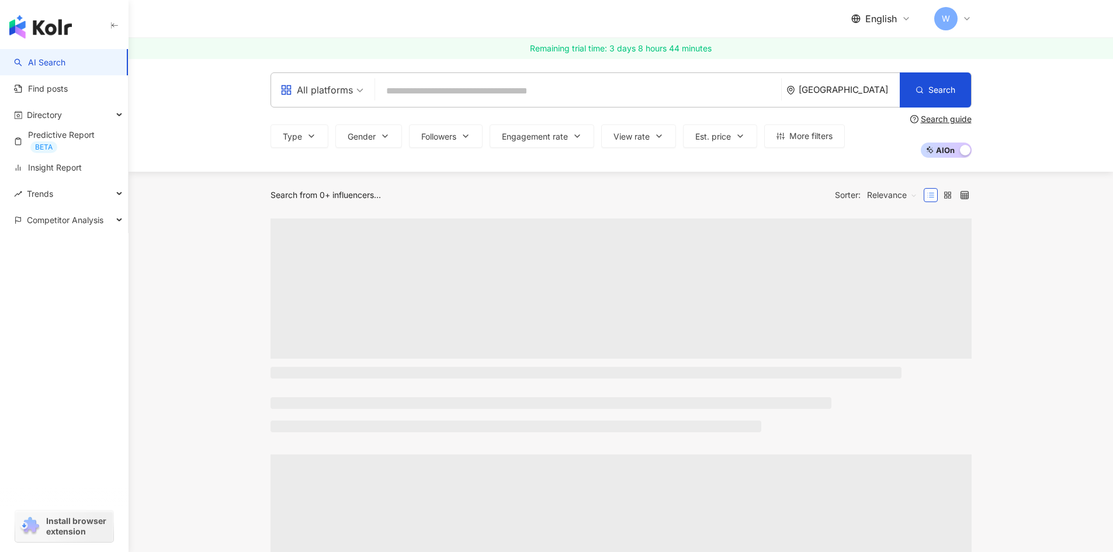
click at [531, 89] on input "search" at bounding box center [578, 91] width 397 height 22
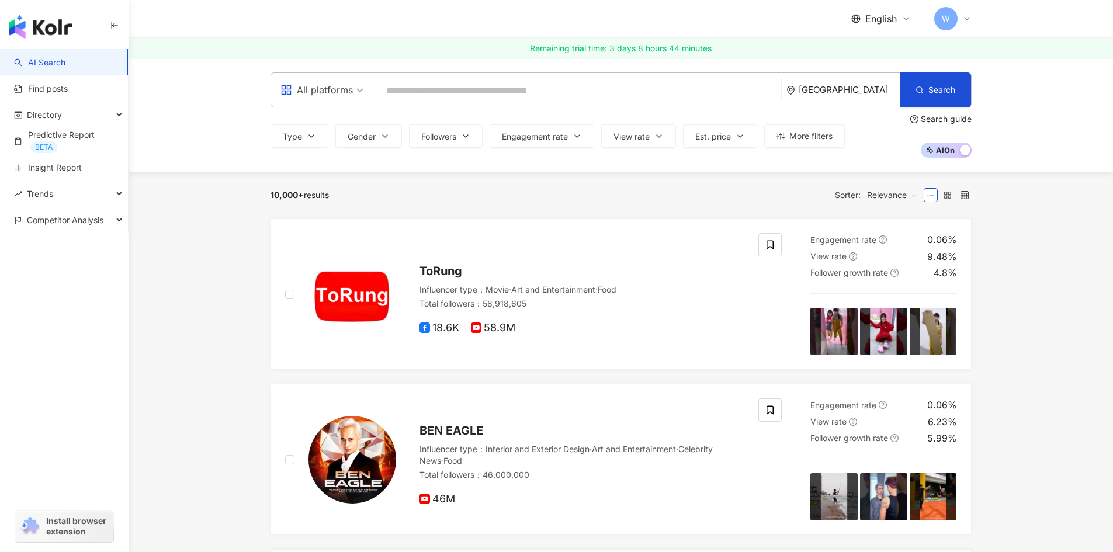
click at [531, 89] on input "search" at bounding box center [578, 91] width 397 height 22
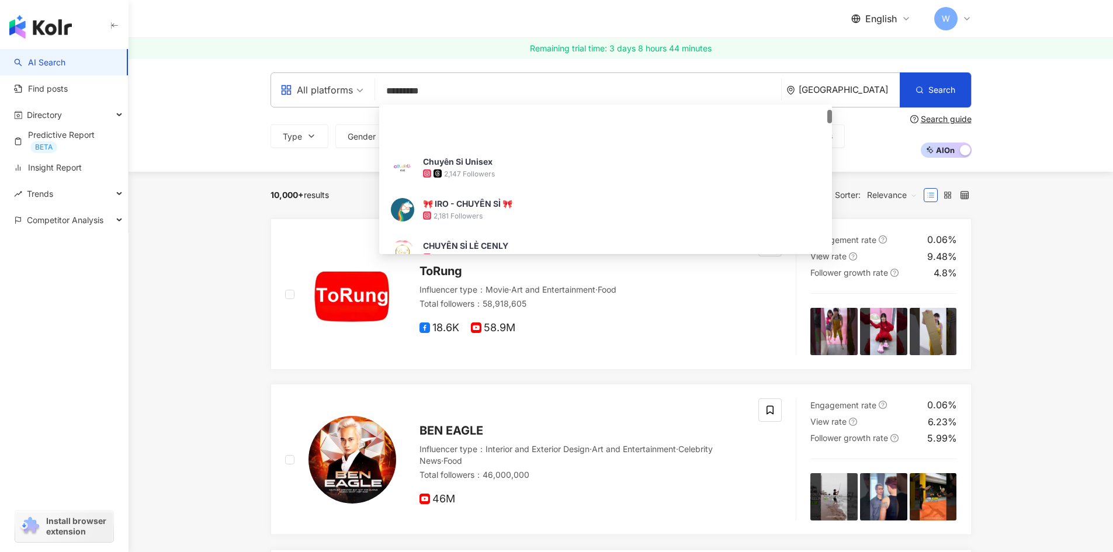
scroll to position [58, 0]
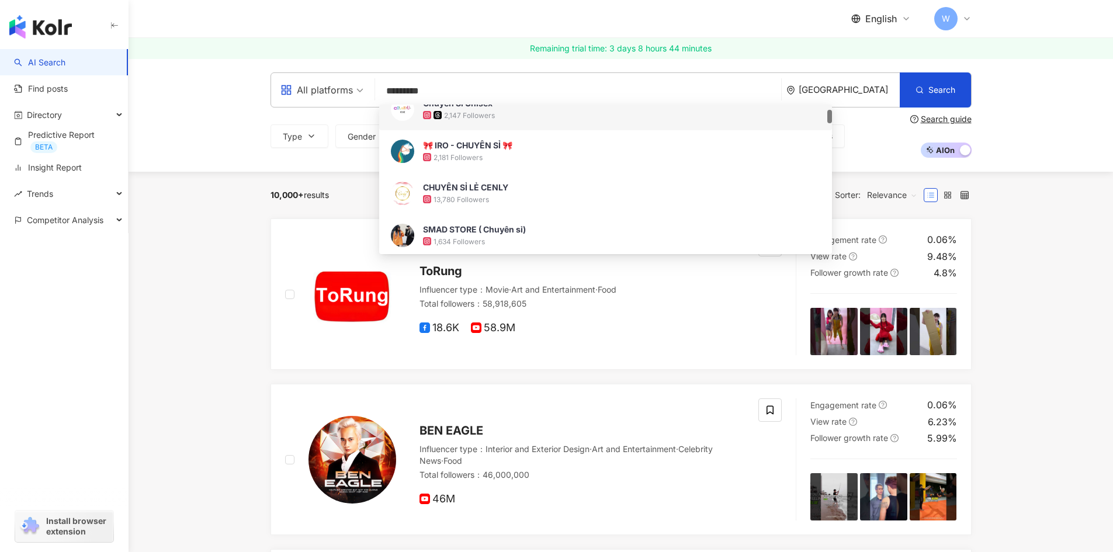
click at [351, 95] on div "All platforms" at bounding box center [316, 90] width 72 height 19
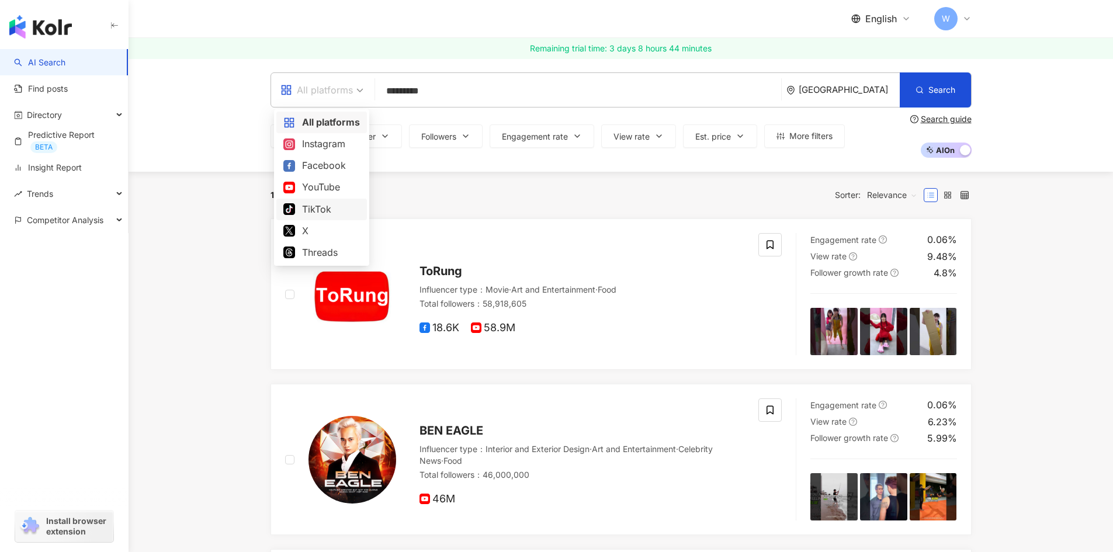
click at [331, 209] on div "TikTok" at bounding box center [321, 209] width 77 height 15
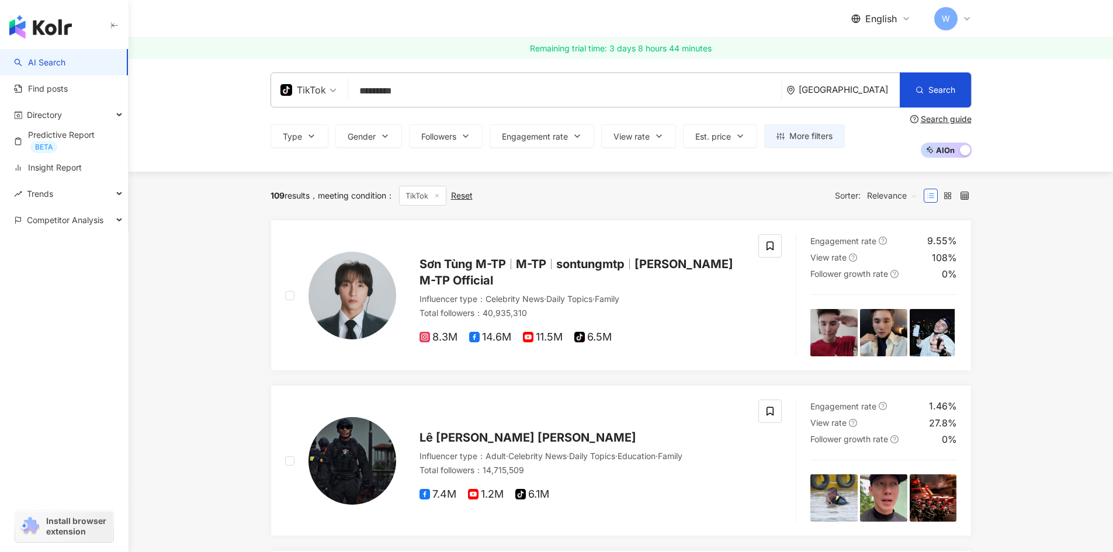
click at [628, 102] on input "*********" at bounding box center [565, 91] width 424 height 22
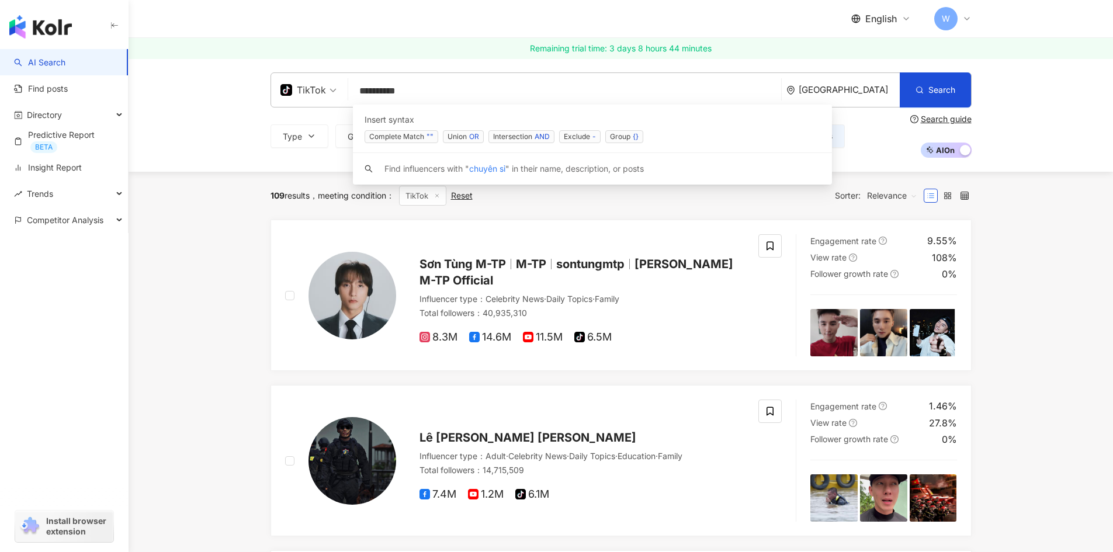
type input "*********"
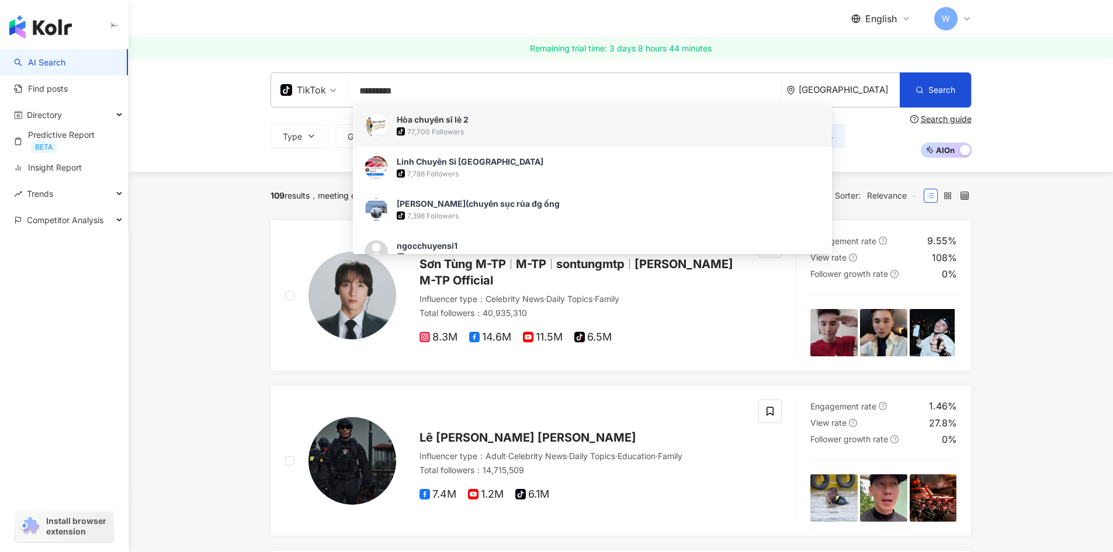
drag, startPoint x: 470, startPoint y: 129, endPoint x: 378, endPoint y: 125, distance: 92.4
drag, startPoint x: 375, startPoint y: 129, endPoint x: 404, endPoint y: 119, distance: 31.6
drag, startPoint x: 404, startPoint y: 119, endPoint x: 398, endPoint y: 139, distance: 21.4
click at [398, 139] on div "Hòa chuyên sĩ lẻ 2 tiktok-icon 77,700 Followers" at bounding box center [592, 126] width 479 height 42
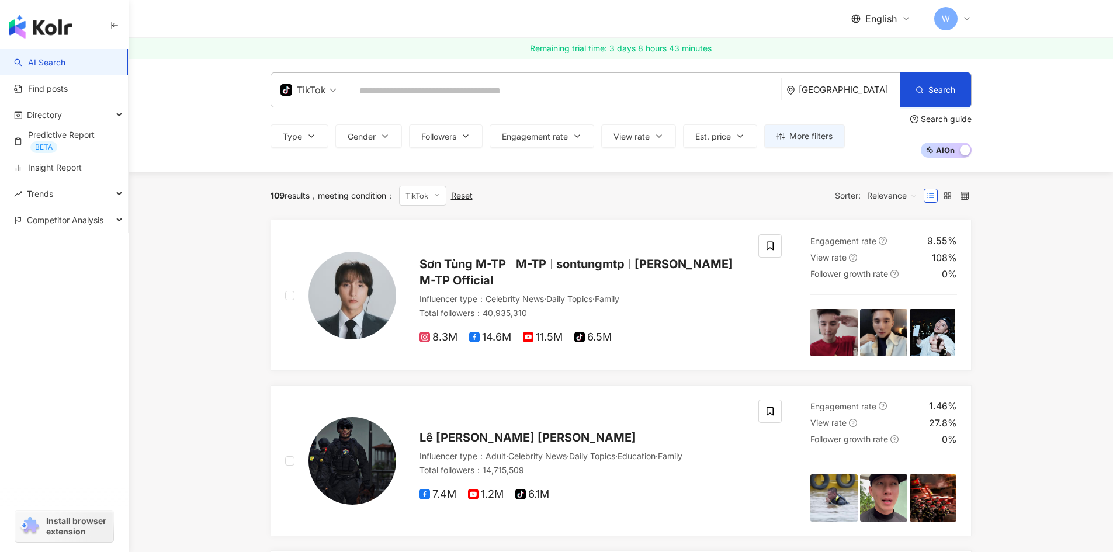
click at [425, 99] on input "search" at bounding box center [565, 91] width 424 height 22
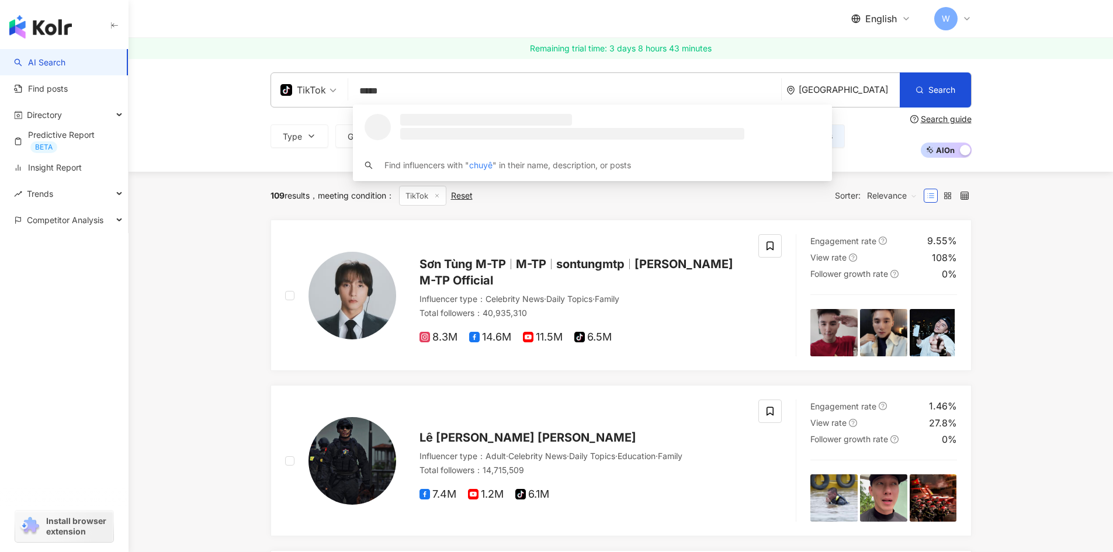
type input "******"
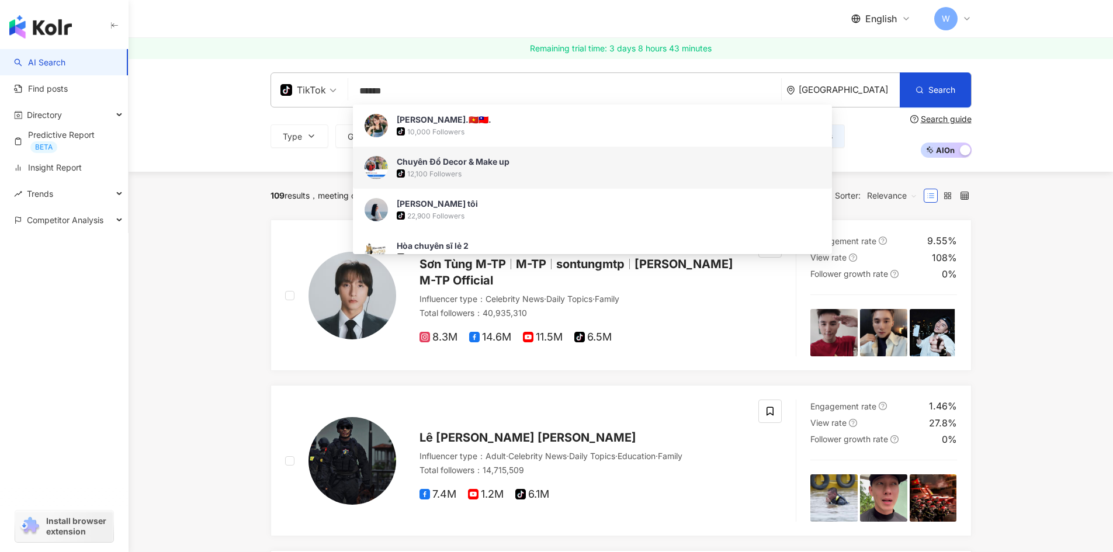
click at [470, 175] on div "tiktok-icon 12,100 Followers" at bounding box center [609, 174] width 424 height 12
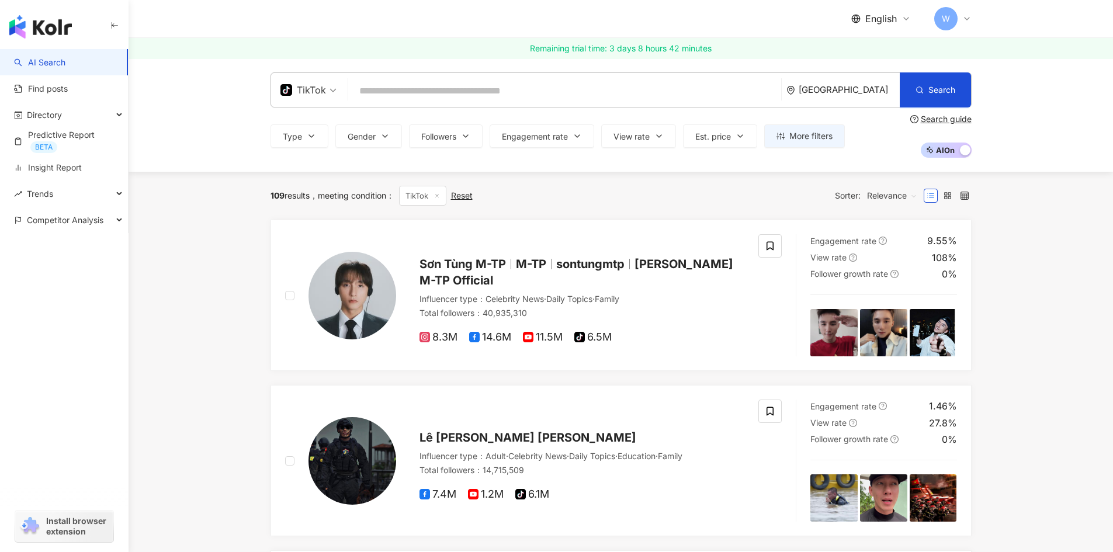
click at [405, 85] on input "search" at bounding box center [565, 91] width 424 height 22
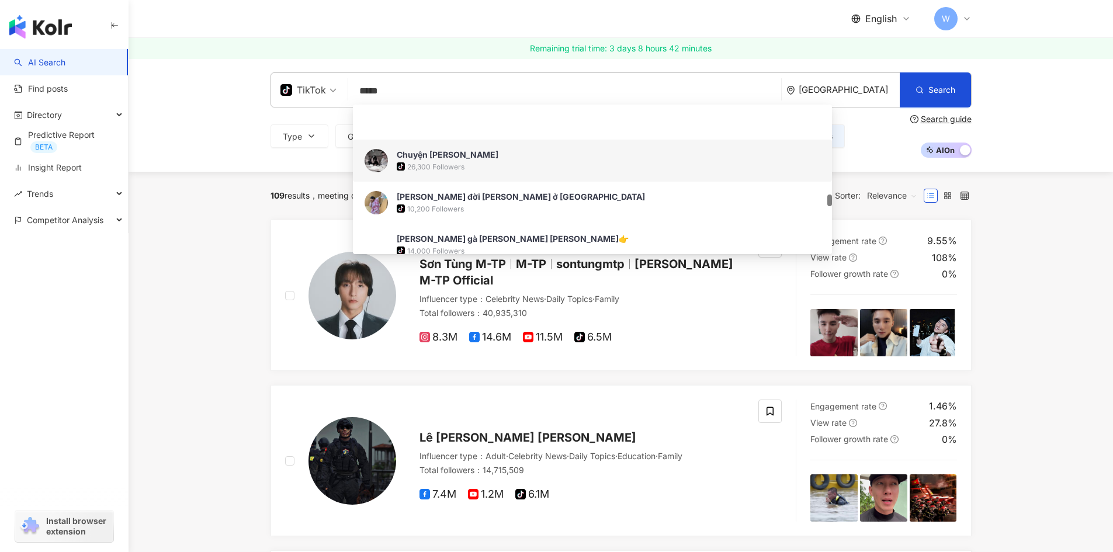
scroll to position [1402, 0]
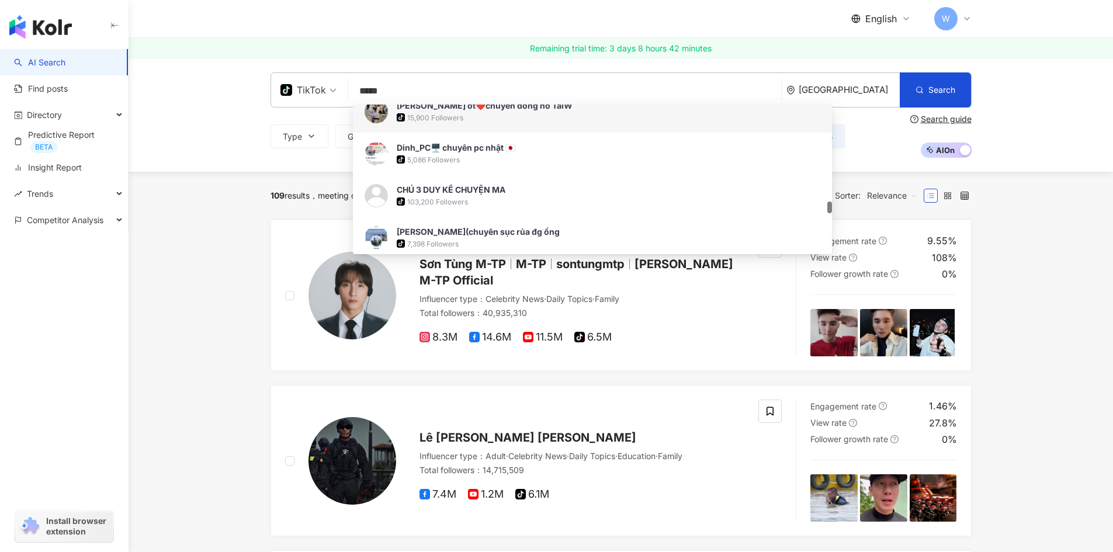
drag, startPoint x: 411, startPoint y: 96, endPoint x: 346, endPoint y: 96, distance: 65.4
click at [346, 96] on div "TikTok ***** Vietnam Search b97faf6e-1bd2-4268-802d-1cad5cfb1f74 64558633-68f2-…" at bounding box center [621, 89] width 701 height 35
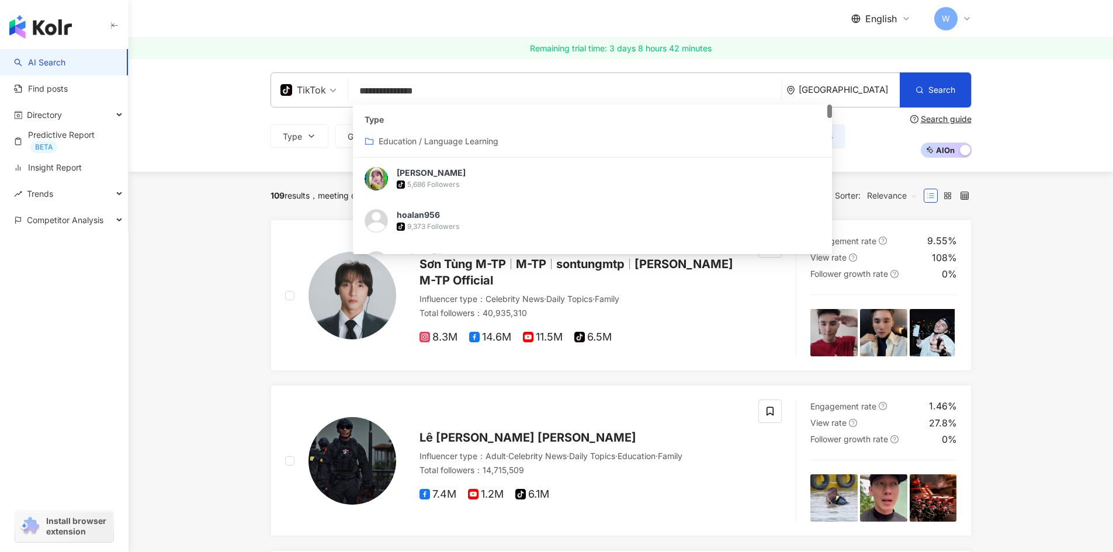
type input "**********"
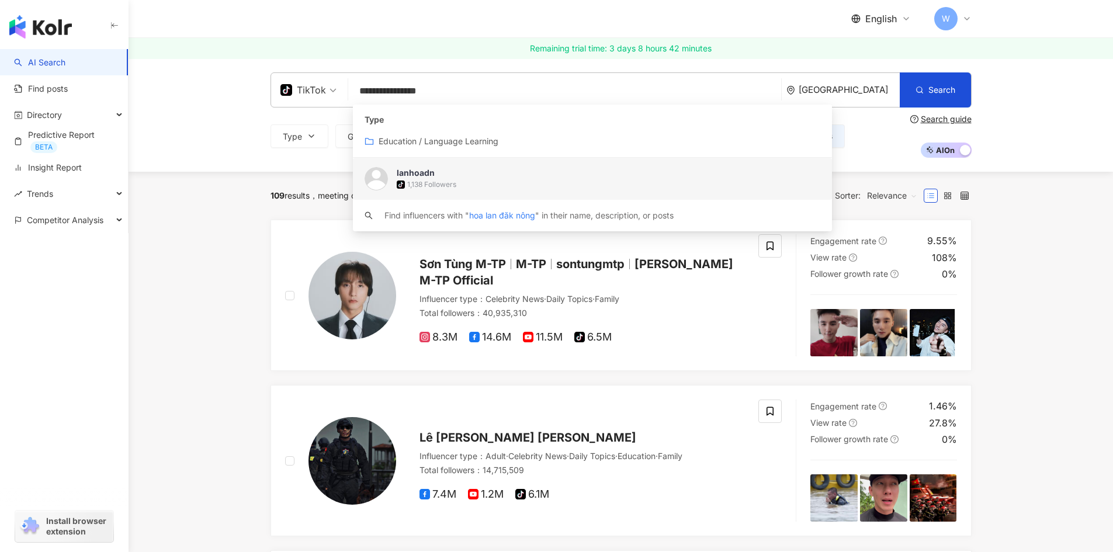
click at [456, 178] on span "lanhoadn" at bounding box center [573, 173] width 352 height 12
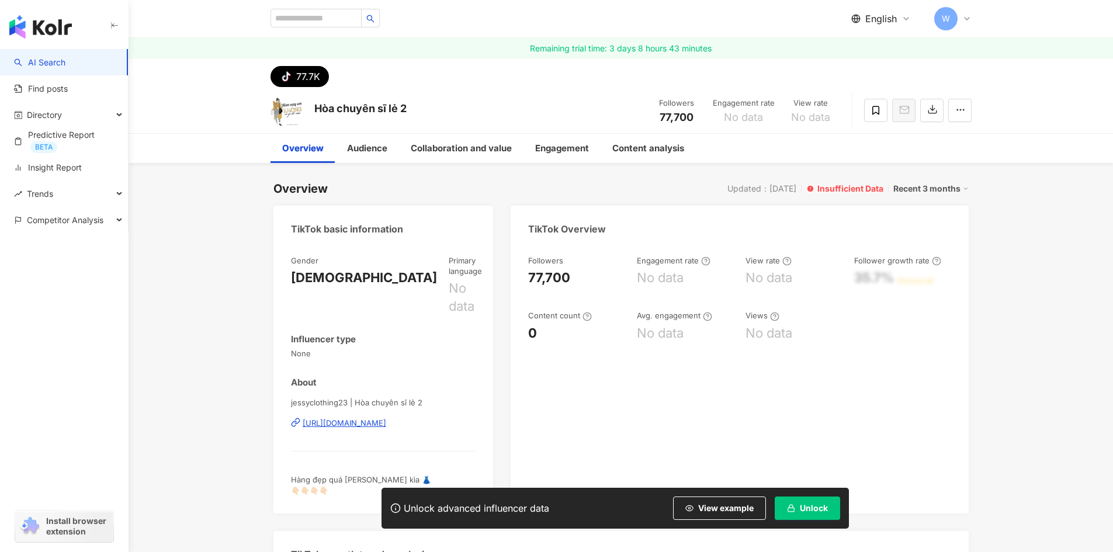
click at [386, 418] on div "https://www.tiktok.com/@7035932861581919234" at bounding box center [345, 423] width 84 height 11
drag, startPoint x: 450, startPoint y: 459, endPoint x: 303, endPoint y: 466, distance: 147.4
click at [305, 475] on span "Mua hàng [PERSON_NAME] inbox 👇 [URL][DOMAIN_NAME][DOMAIN_NAME]" at bounding box center [364, 485] width 147 height 20
drag, startPoint x: 290, startPoint y: 466, endPoint x: 458, endPoint y: 460, distance: 167.8
click at [458, 474] on div "Mua hàng vui lòng inbox 👇 https://www.facebook.com/tieuphuong.vuthi" at bounding box center [383, 484] width 185 height 21
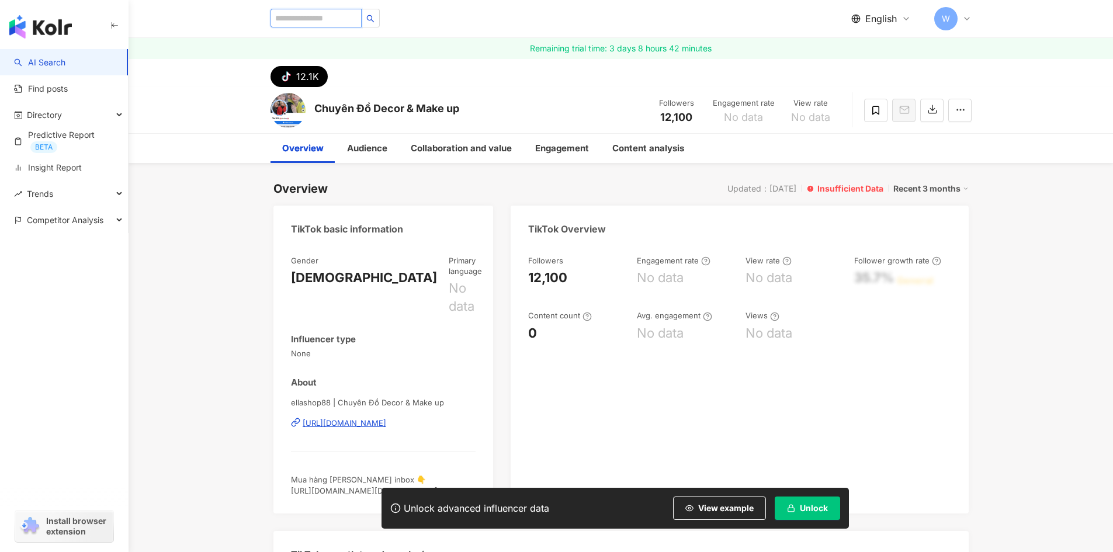
click at [359, 17] on input "search" at bounding box center [316, 18] width 91 height 19
click at [296, 78] on div "12.1K" at bounding box center [307, 76] width 23 height 16
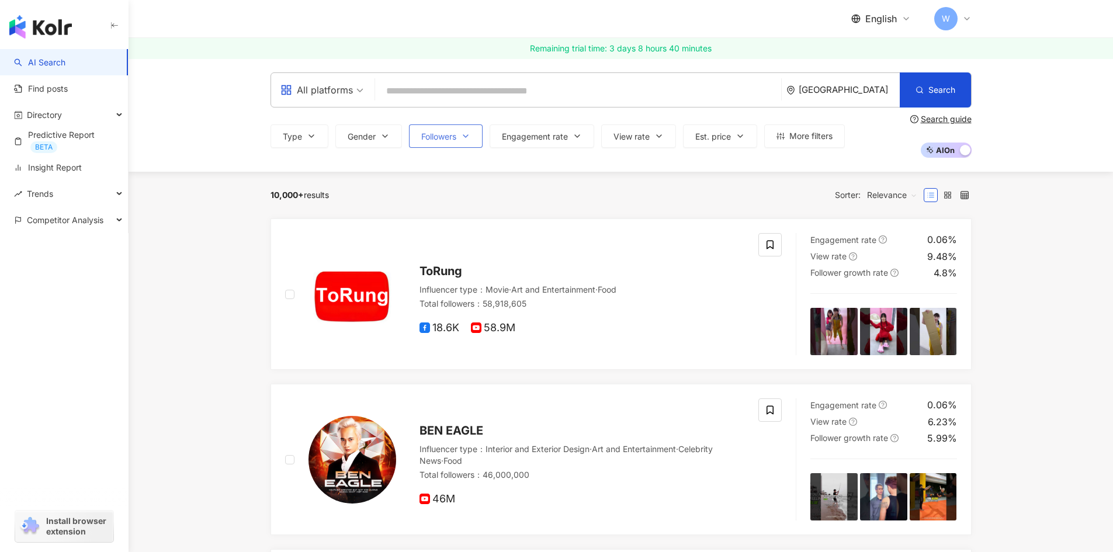
click at [450, 141] on span "Followers" at bounding box center [438, 136] width 35 height 9
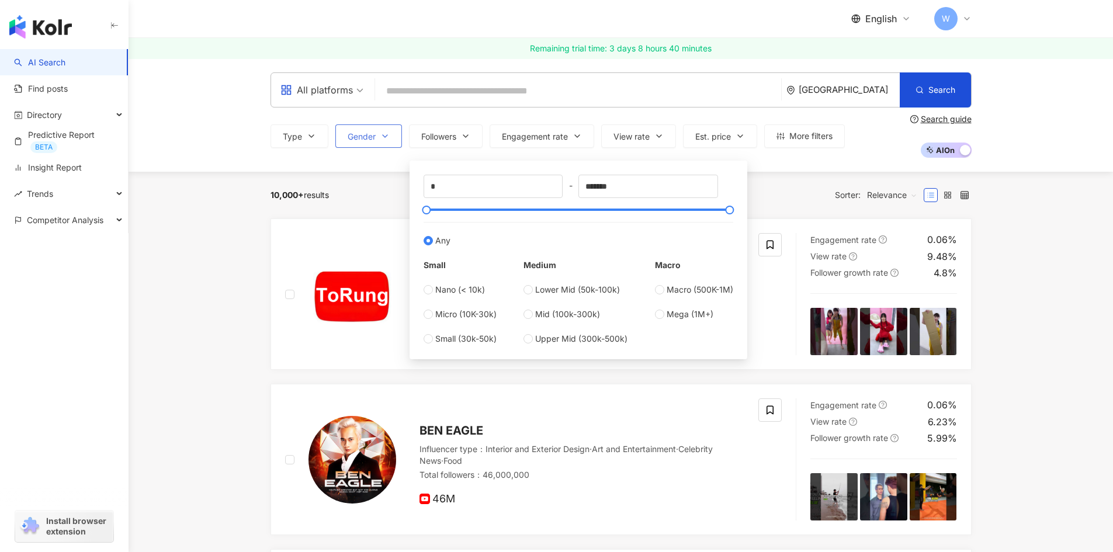
click at [364, 137] on span "Gender" at bounding box center [362, 136] width 28 height 9
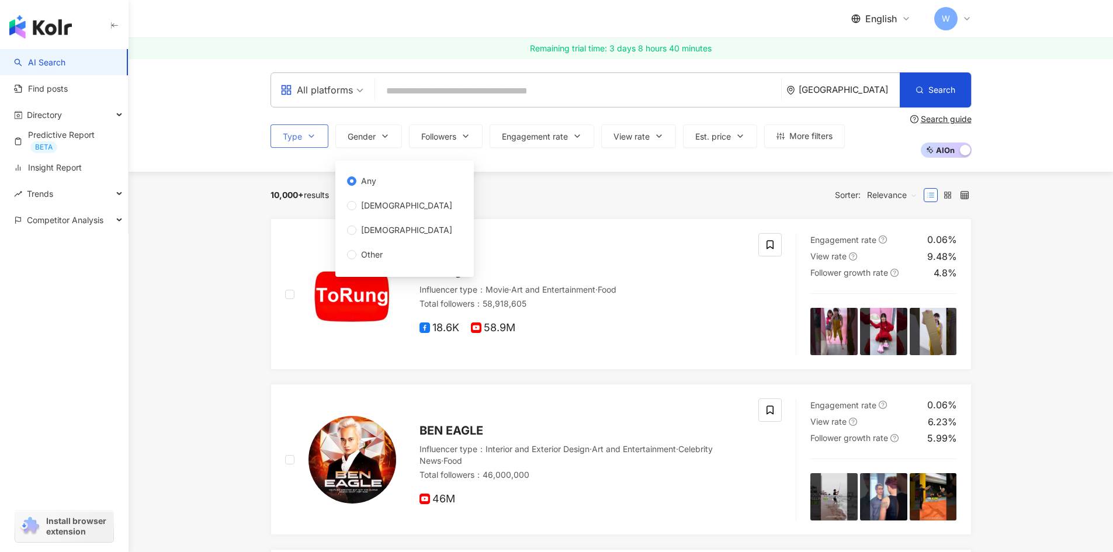
click at [312, 134] on icon "button" at bounding box center [311, 135] width 9 height 9
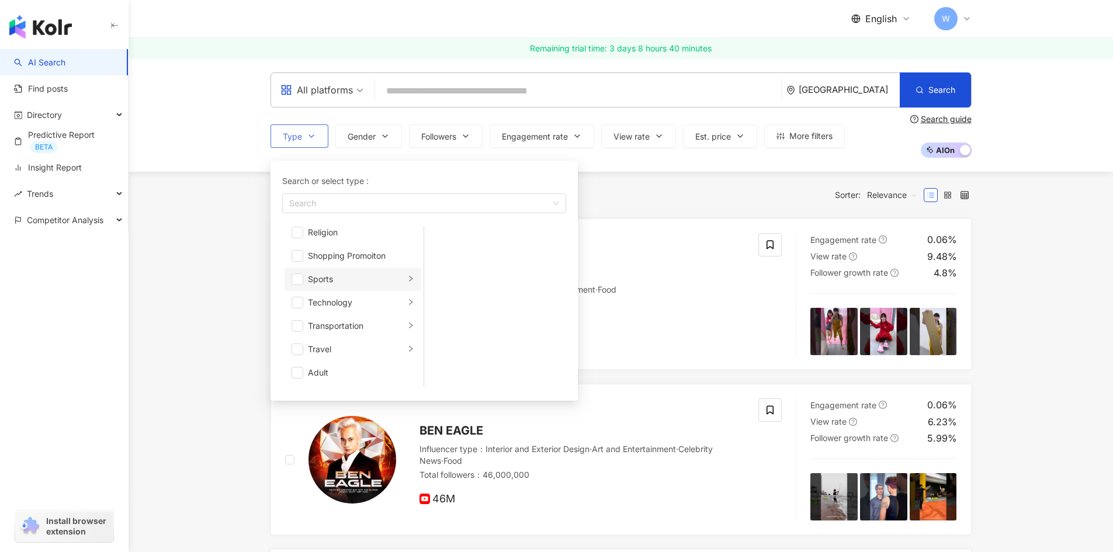
scroll to position [347, 0]
click at [299, 316] on span "button" at bounding box center [298, 315] width 12 height 12
click at [775, 192] on div "10,000+ results Sorter: Relevance" at bounding box center [621, 195] width 701 height 19
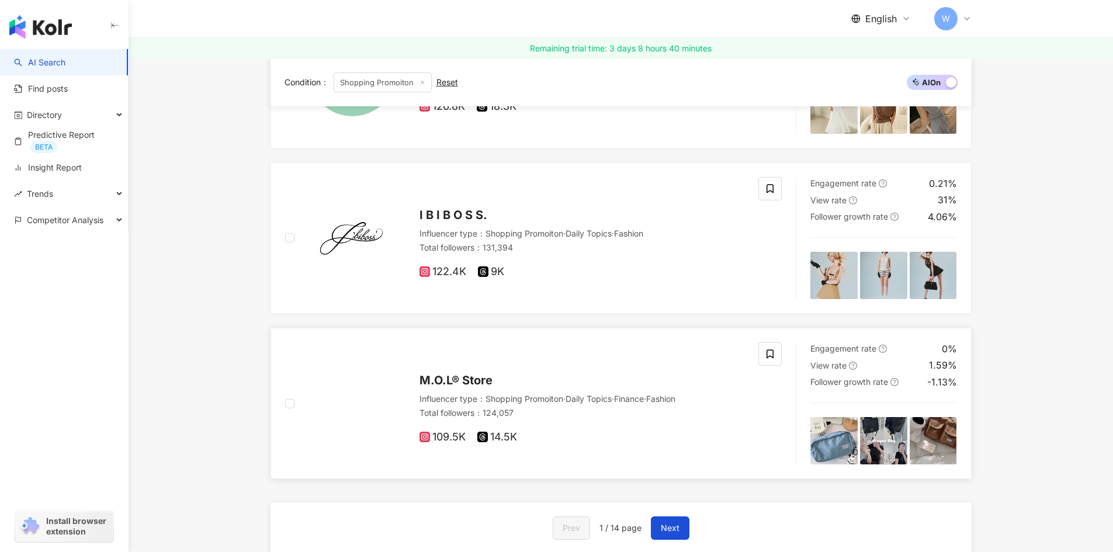
scroll to position [1987, 0]
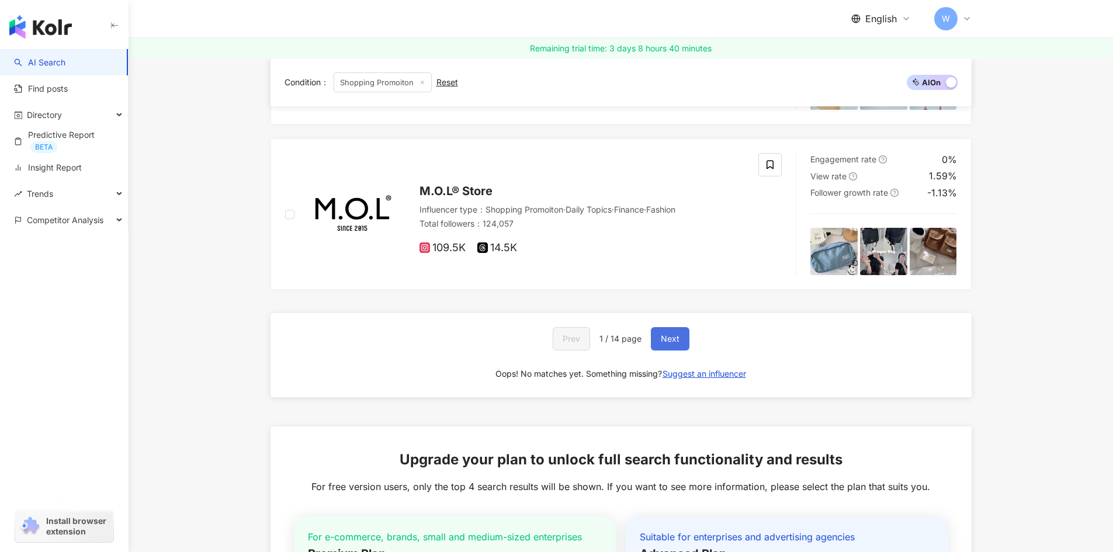
click at [671, 337] on span "Next" at bounding box center [670, 338] width 19 height 9
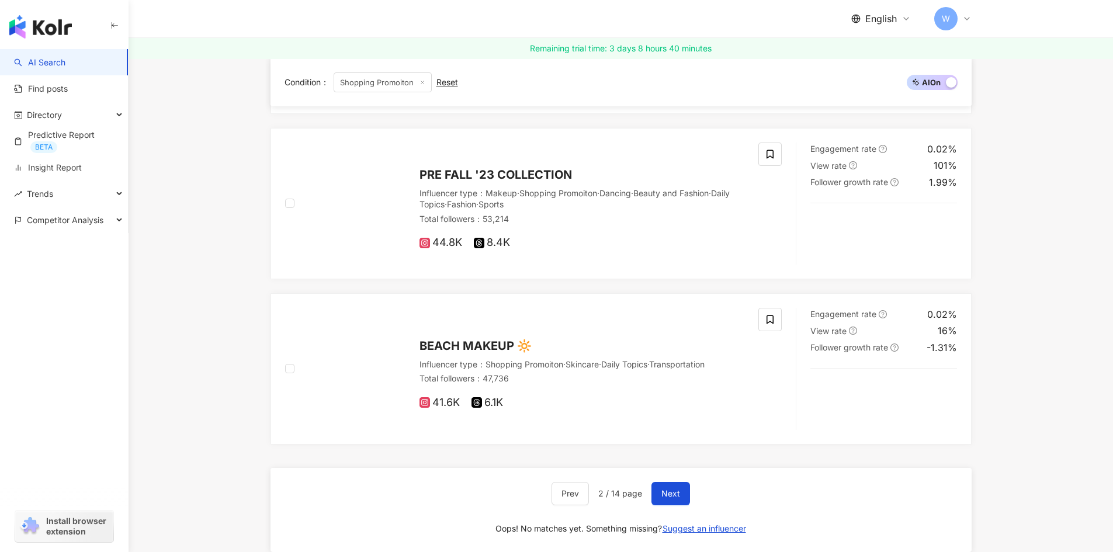
scroll to position [1953, 0]
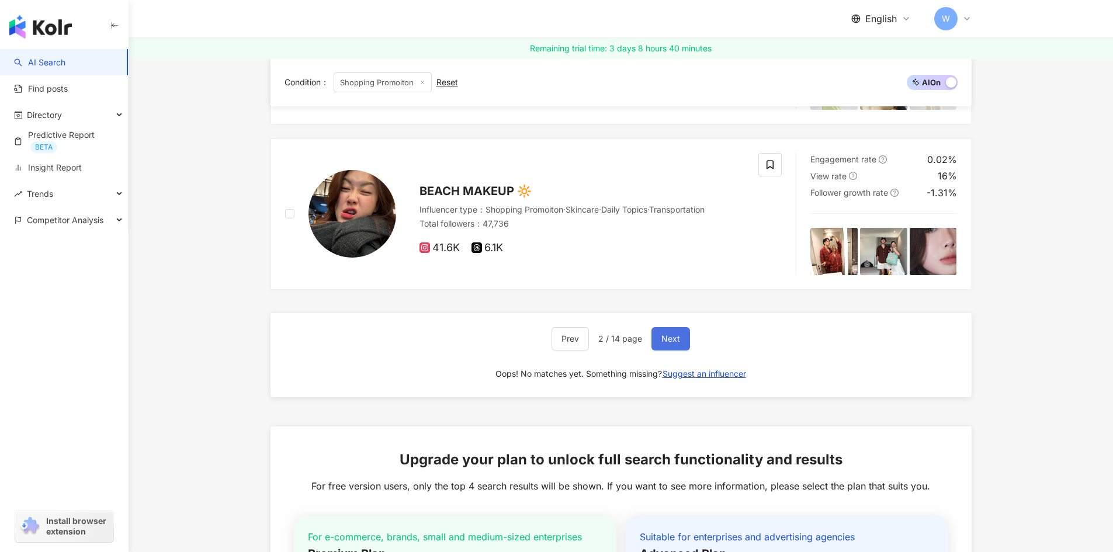
click at [678, 335] on span "Next" at bounding box center [670, 338] width 19 height 9
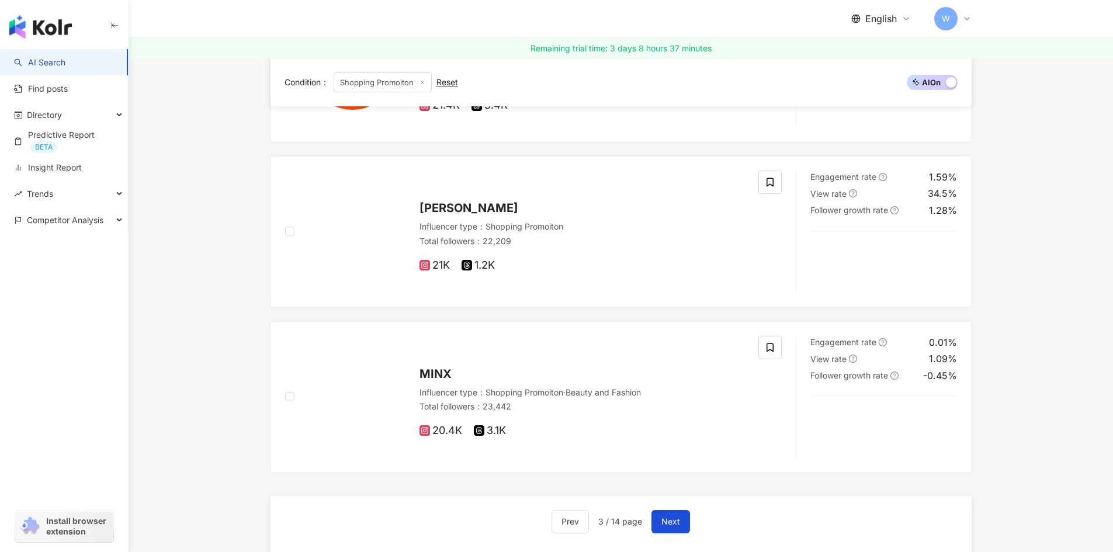
scroll to position [1779, 0]
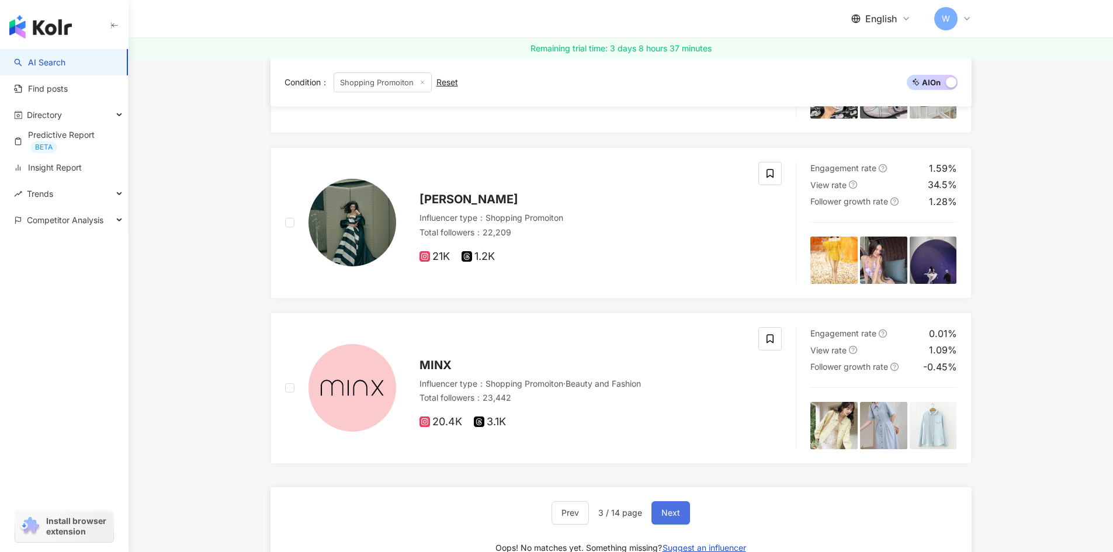
click at [682, 515] on button "Next" at bounding box center [671, 512] width 39 height 23
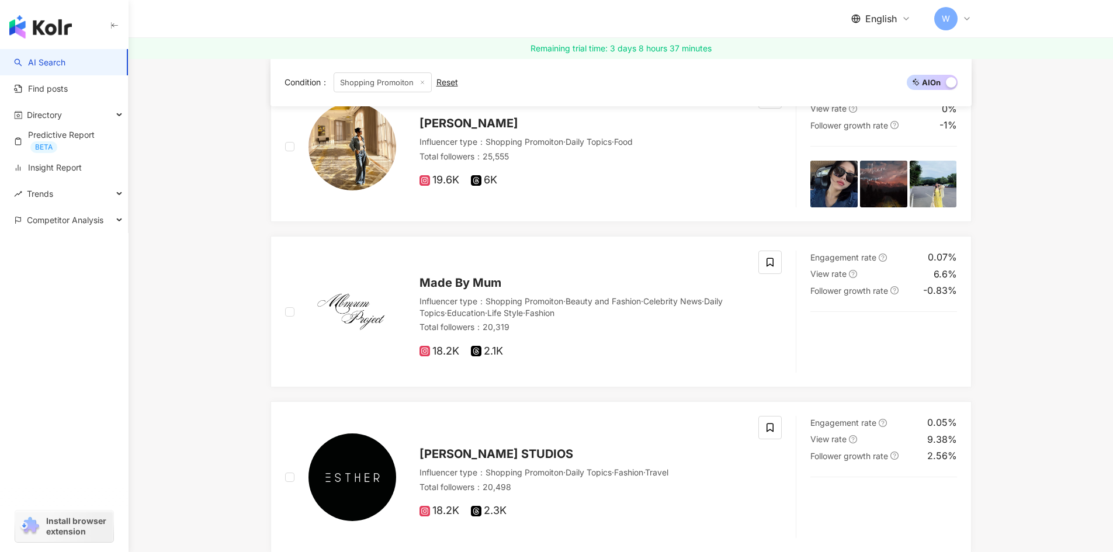
scroll to position [0, 0]
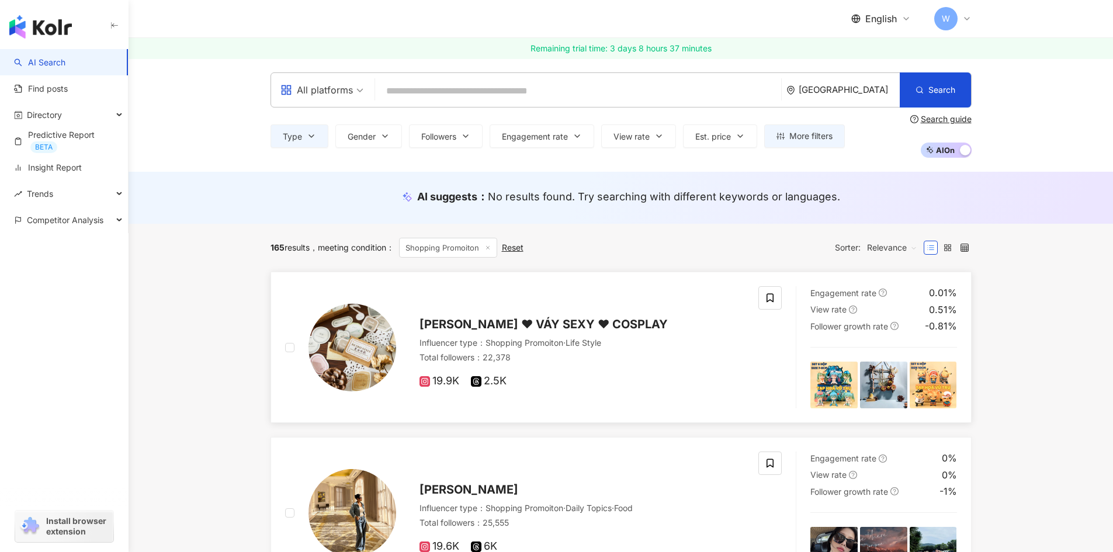
click at [526, 324] on span "VÁY NGỦ ❤ VÁY SEXY ❤ COSPLAY" at bounding box center [544, 324] width 248 height 14
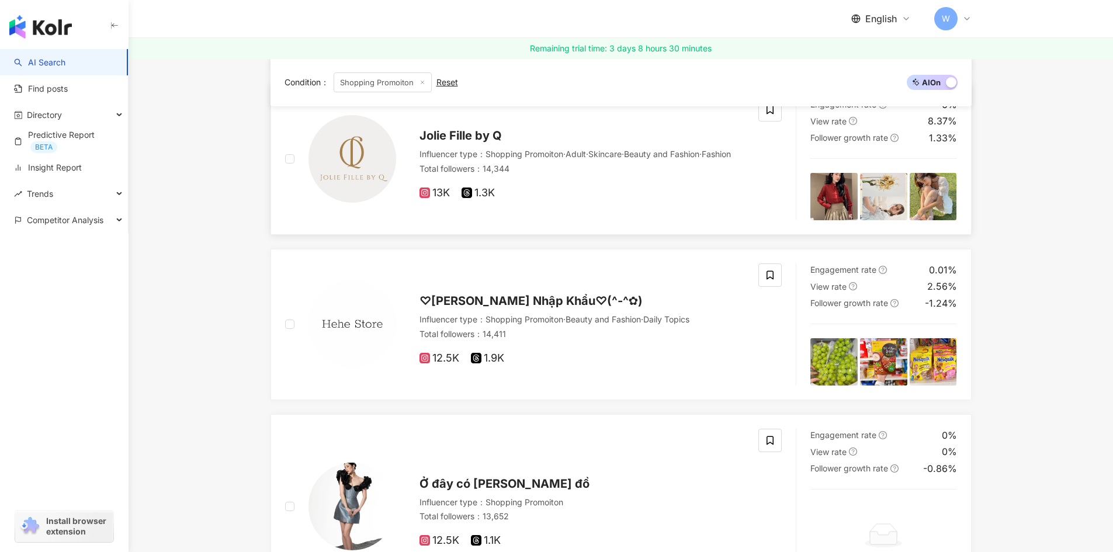
scroll to position [1695, 0]
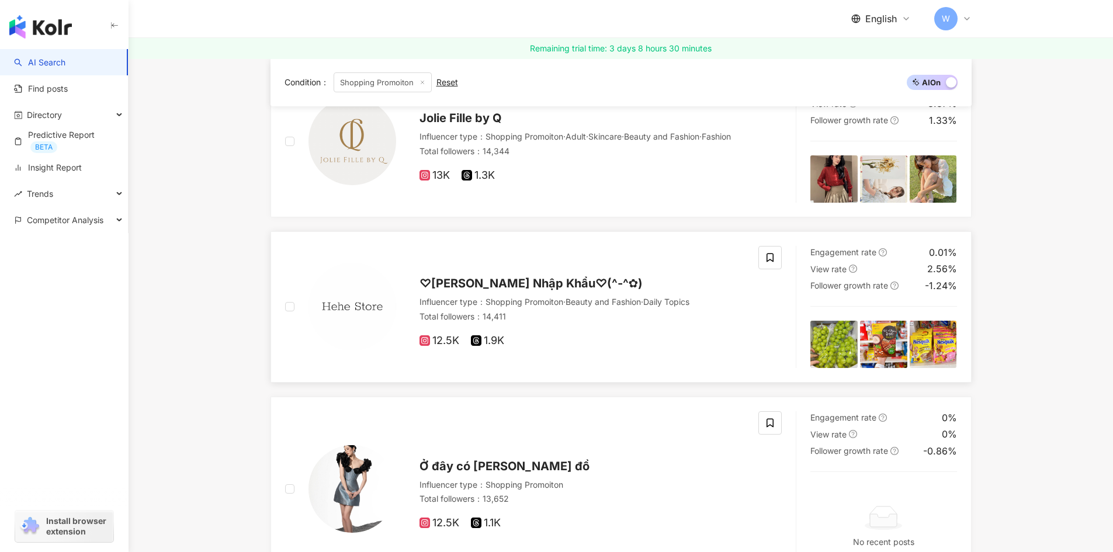
click at [489, 285] on span "♡Bánh kẹo Nhập Khẩu♡(^-^✿)" at bounding box center [532, 283] width 224 height 14
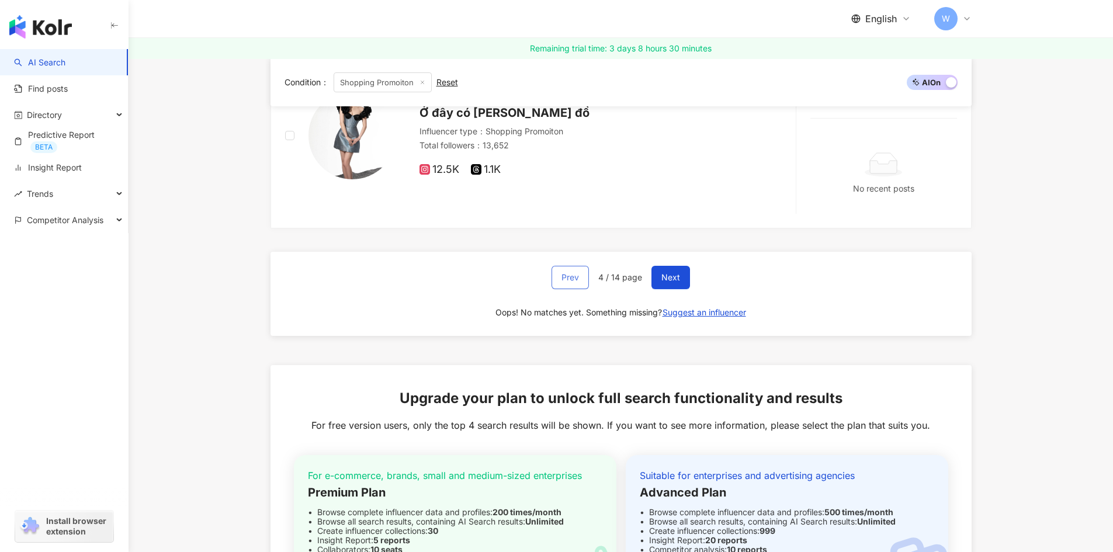
scroll to position [2048, 0]
click at [669, 279] on span "Next" at bounding box center [670, 277] width 19 height 9
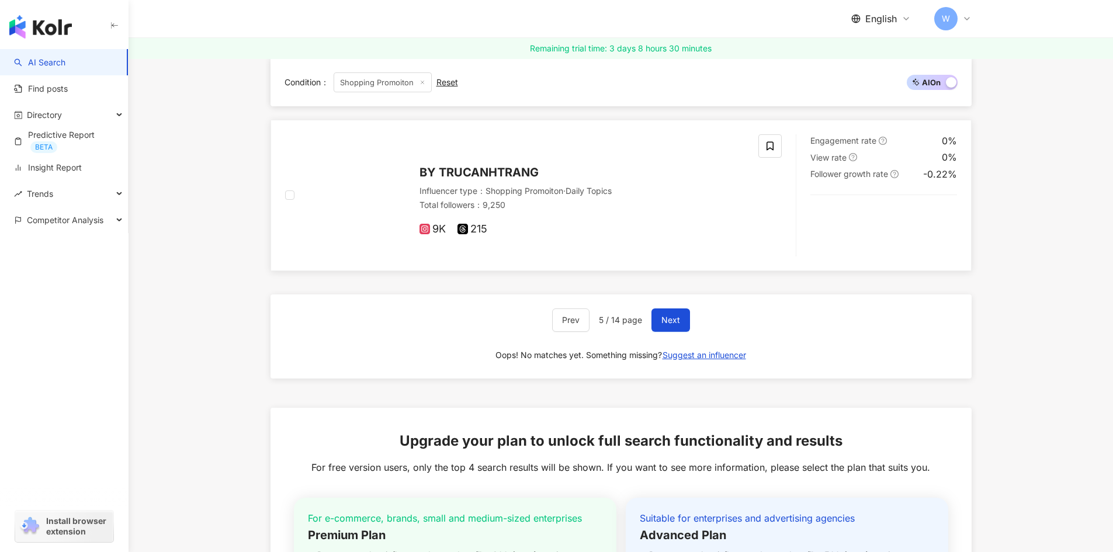
scroll to position [2130, 0]
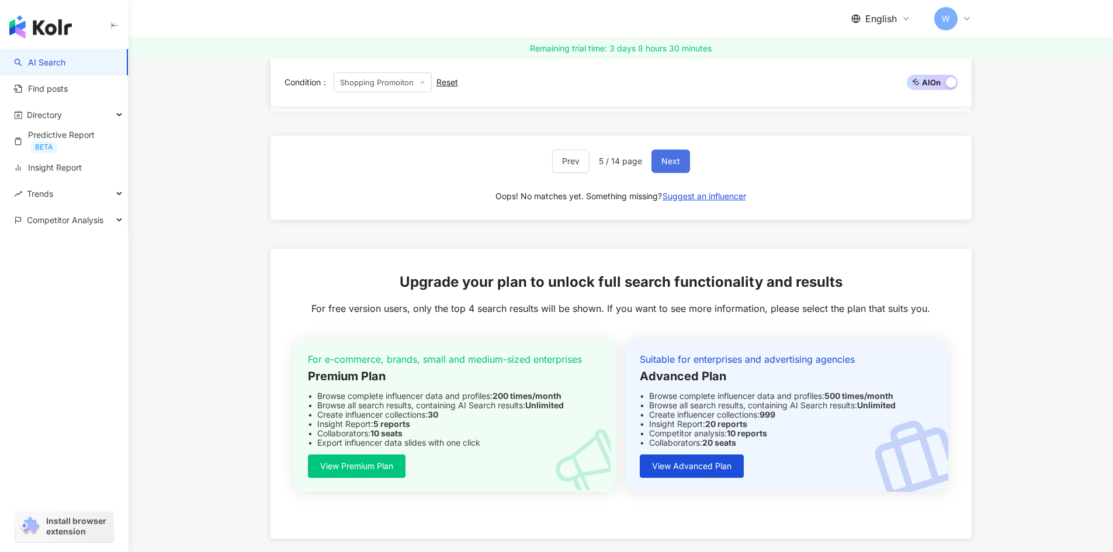
click at [675, 155] on button "Next" at bounding box center [671, 161] width 39 height 23
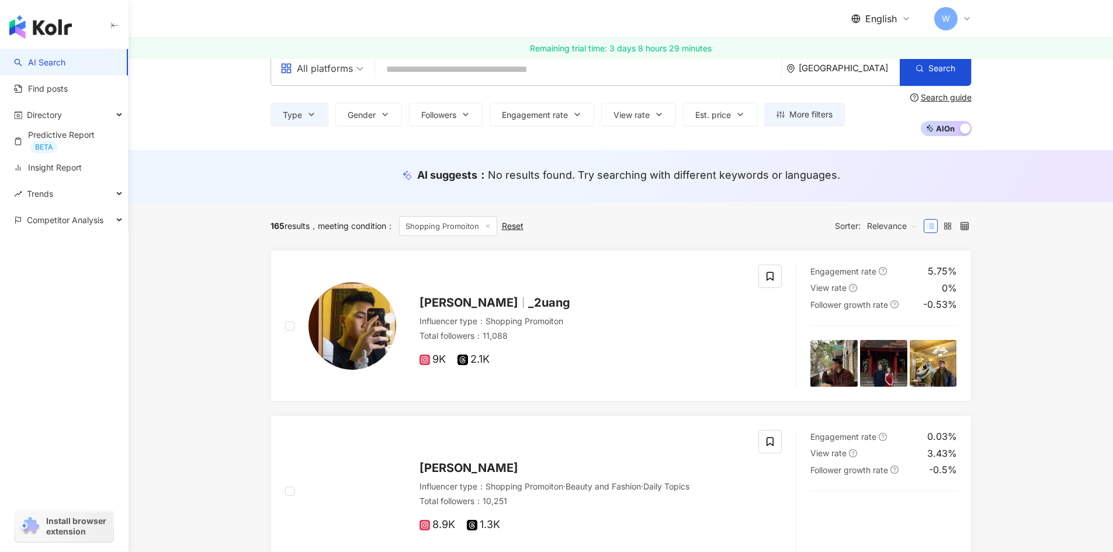
scroll to position [0, 0]
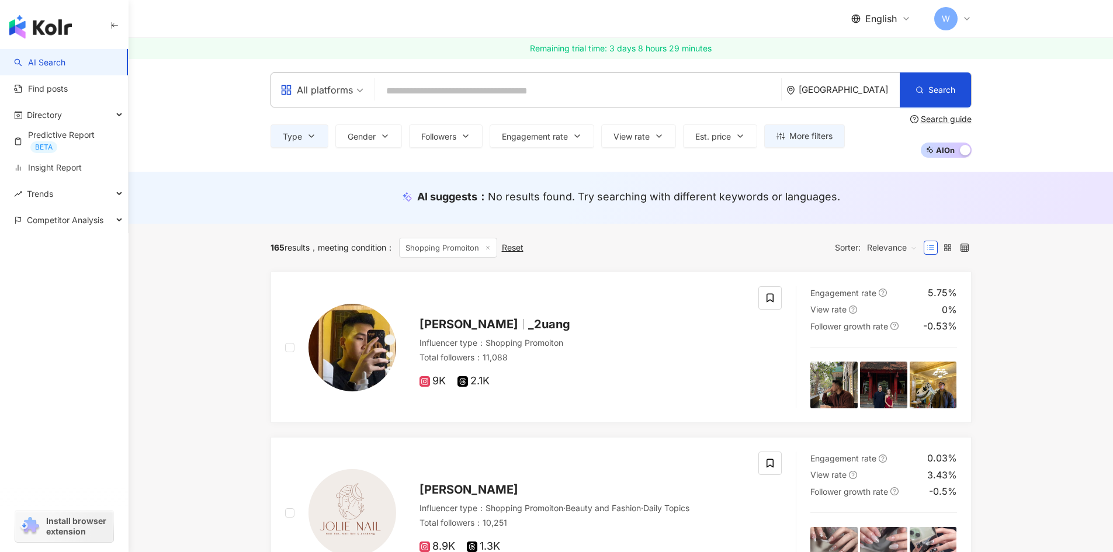
click at [342, 246] on span "meeting condition ：" at bounding box center [352, 247] width 85 height 10
click at [370, 247] on span "meeting condition ：" at bounding box center [352, 247] width 85 height 10
click at [337, 248] on span "meeting condition ：" at bounding box center [352, 247] width 85 height 10
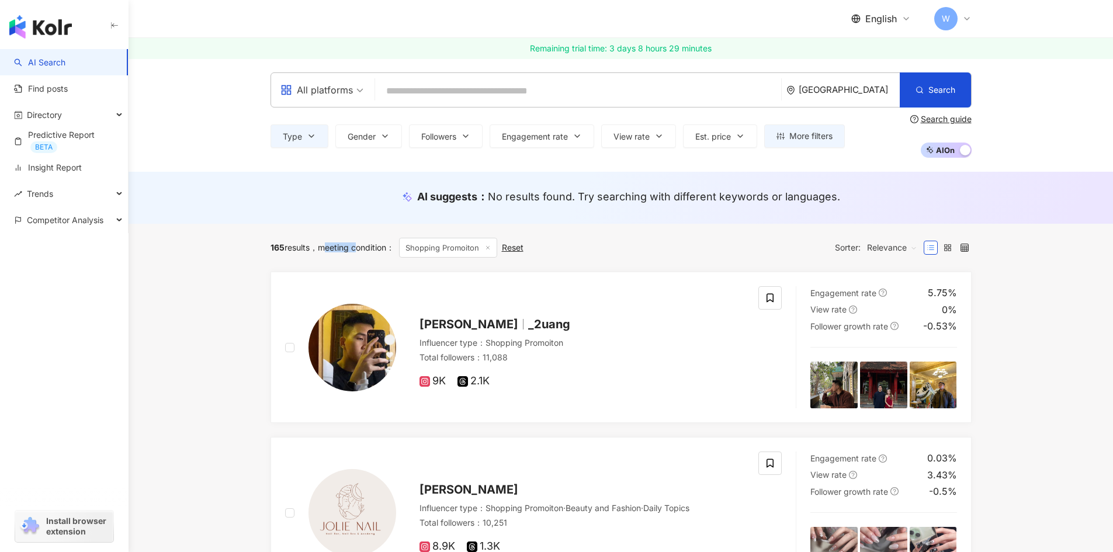
click at [337, 248] on span "meeting condition ：" at bounding box center [352, 247] width 85 height 10
click at [379, 243] on span "meeting condition ：" at bounding box center [352, 247] width 85 height 10
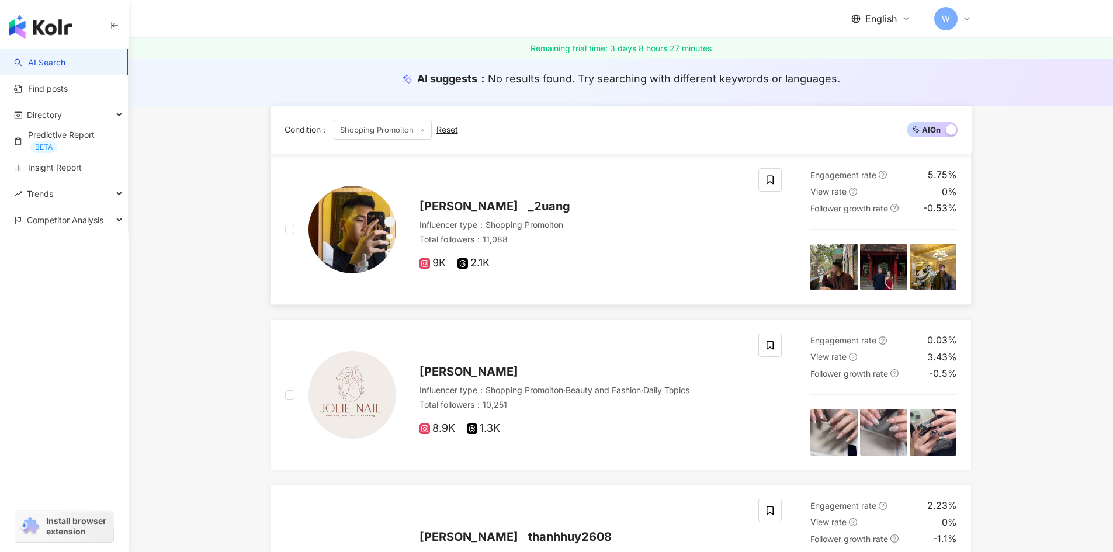
scroll to position [117, 0]
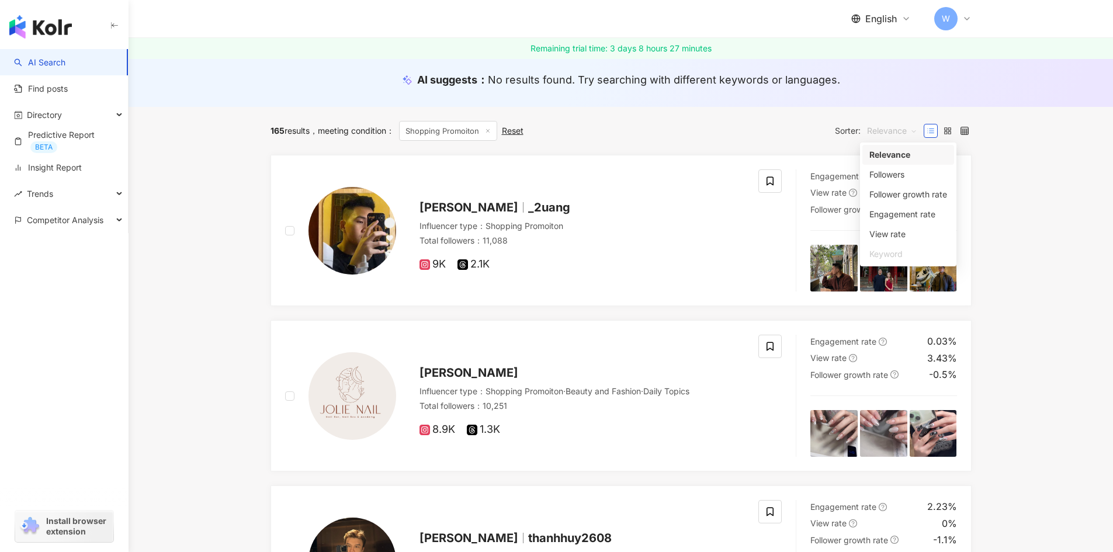
click at [907, 133] on span "Relevance" at bounding box center [892, 131] width 50 height 19
click at [896, 200] on div "Follower growth rate" at bounding box center [908, 194] width 78 height 13
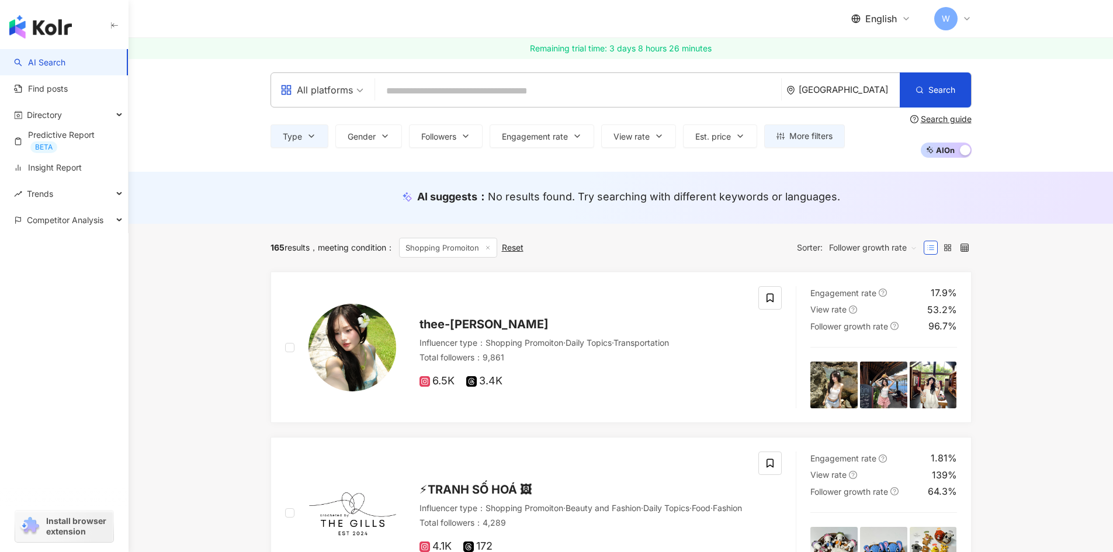
click at [966, 16] on icon at bounding box center [966, 18] width 9 height 9
click at [351, 212] on div "AI suggests ： No results found. Try searching with different keywords or langua…" at bounding box center [621, 198] width 985 height 52
click at [806, 134] on span "More filters" at bounding box center [810, 135] width 43 height 9
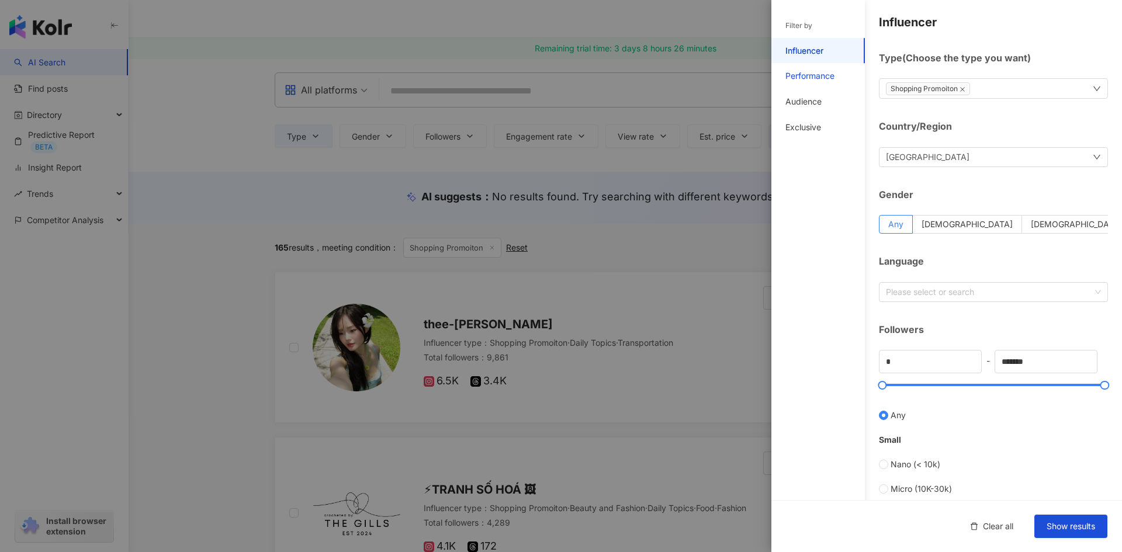
click at [817, 73] on div "Performance" at bounding box center [809, 76] width 49 height 12
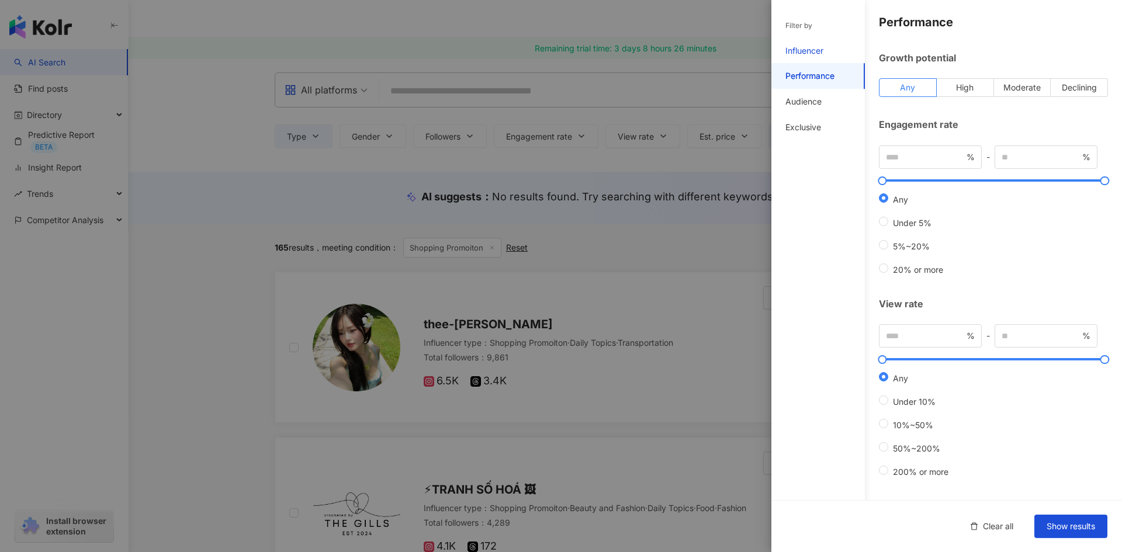
click at [810, 53] on div "Influencer" at bounding box center [804, 51] width 38 height 12
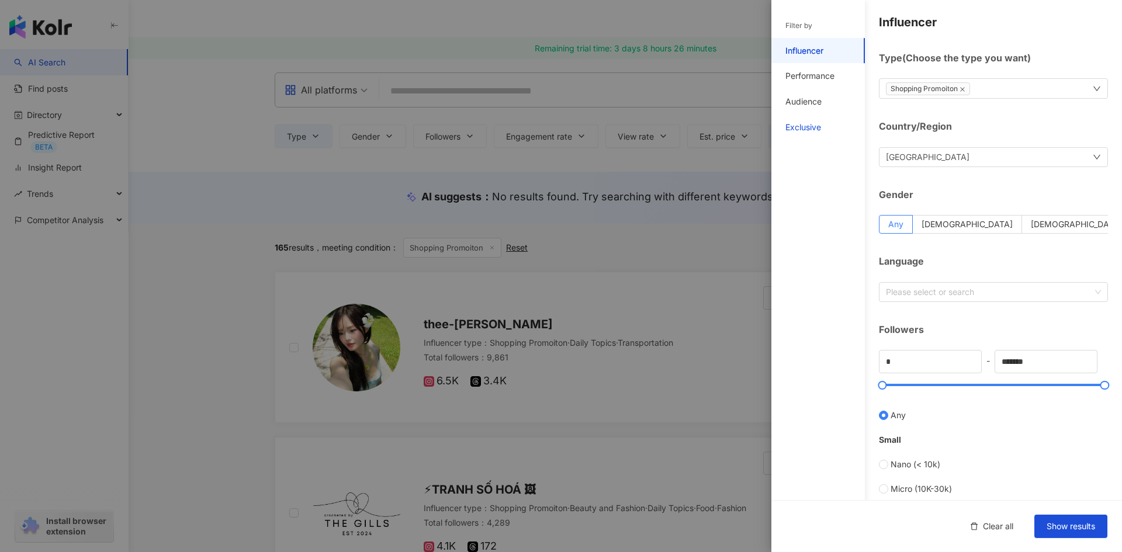
click at [815, 124] on div "Exclusive" at bounding box center [803, 128] width 36 height 12
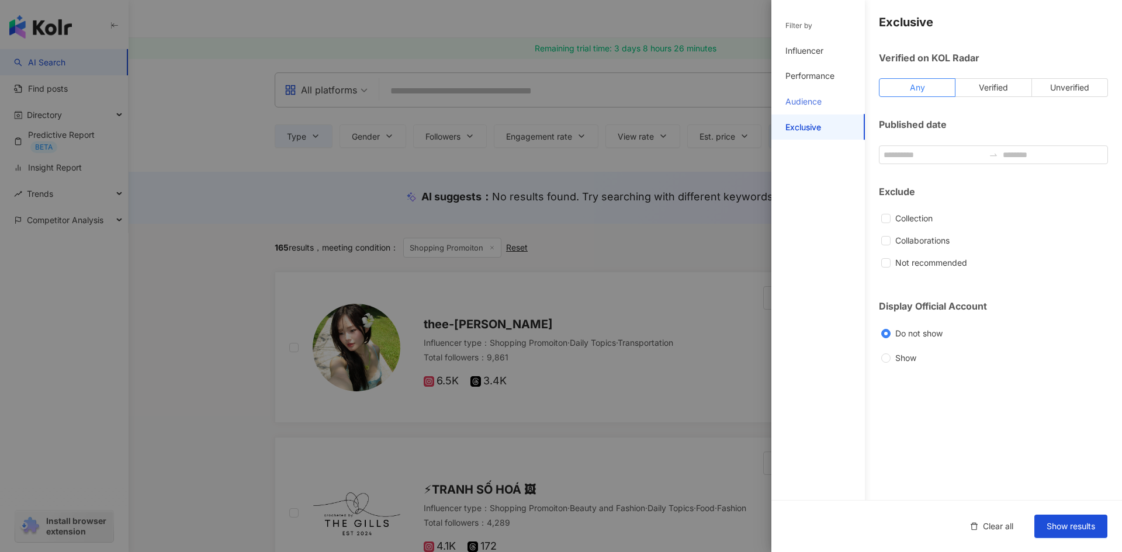
click at [815, 108] on div "Audience" at bounding box center [817, 102] width 93 height 26
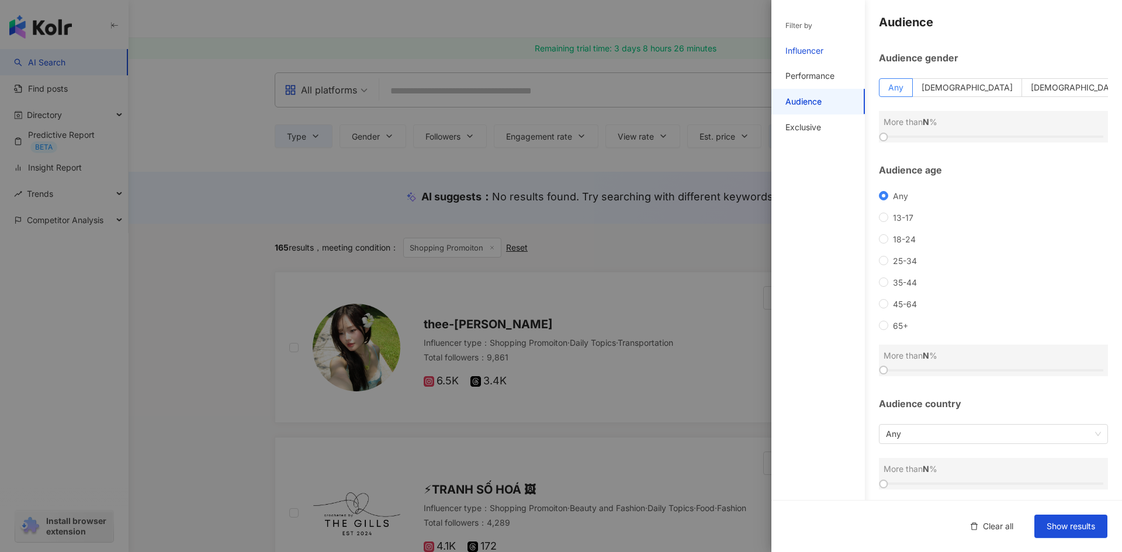
click at [808, 49] on div "Influencer" at bounding box center [804, 51] width 38 height 12
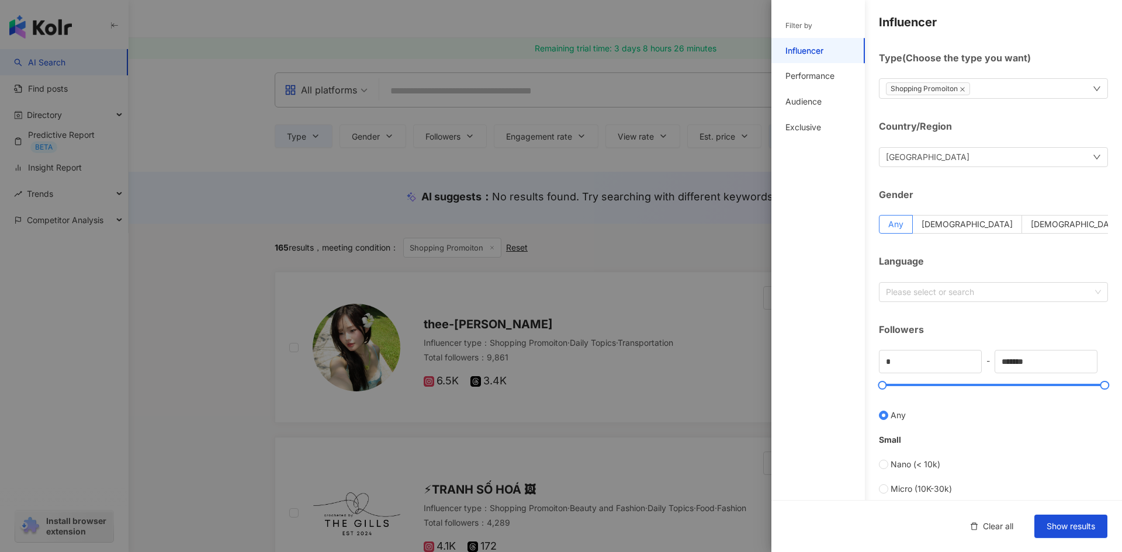
click at [812, 29] on div "Filter by" at bounding box center [798, 26] width 27 height 10
click at [815, 67] on div "Performance" at bounding box center [817, 76] width 93 height 26
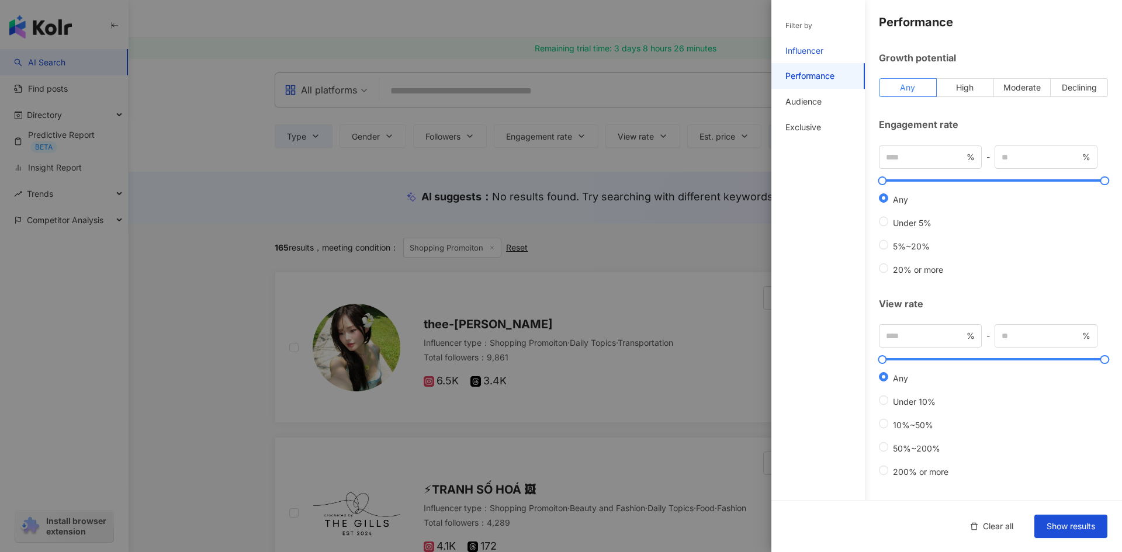
click at [817, 53] on div "Influencer" at bounding box center [804, 51] width 38 height 12
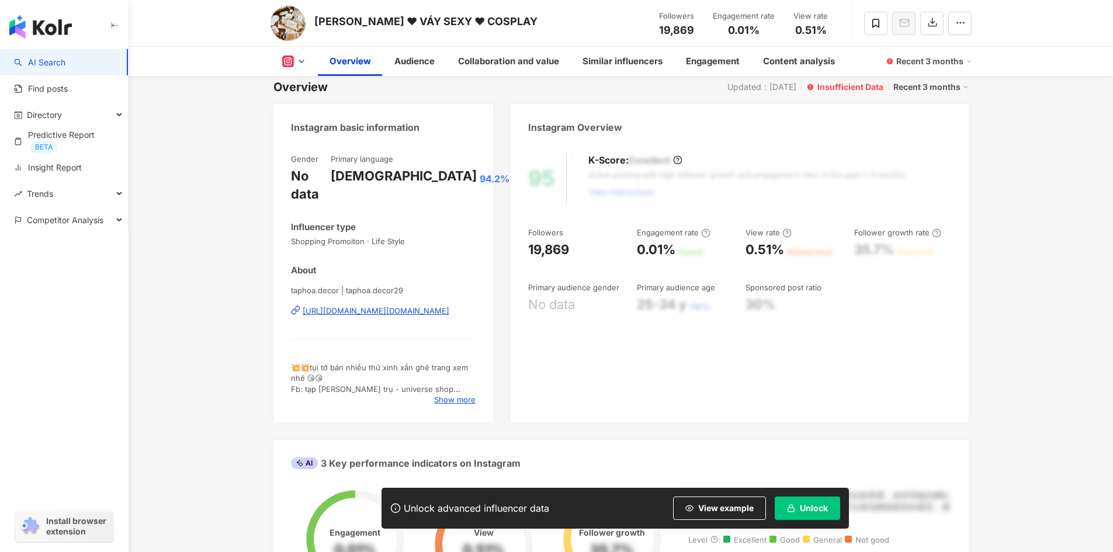
scroll to position [117, 0]
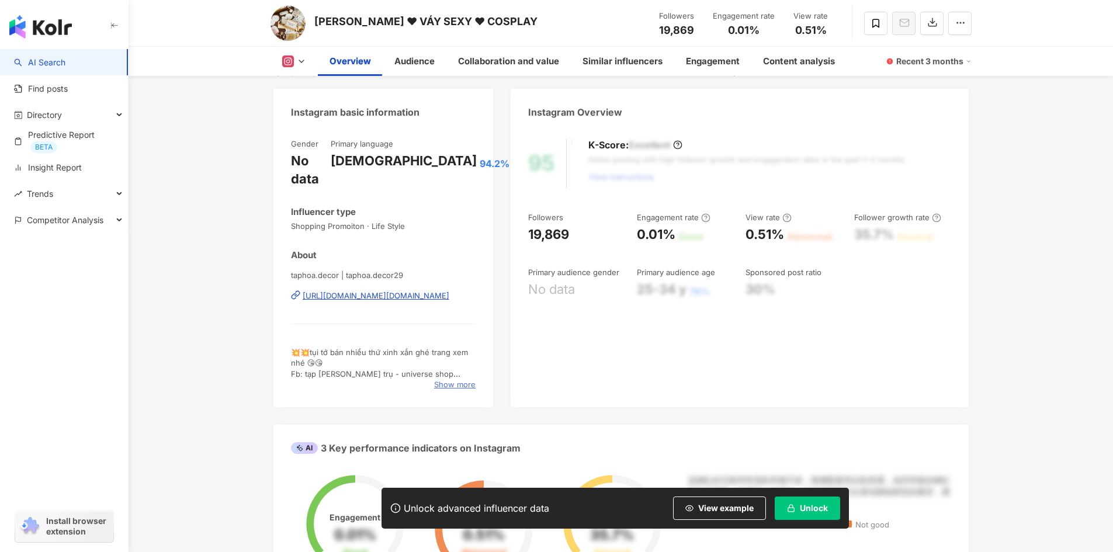
click at [463, 379] on span "Show more" at bounding box center [454, 384] width 41 height 11
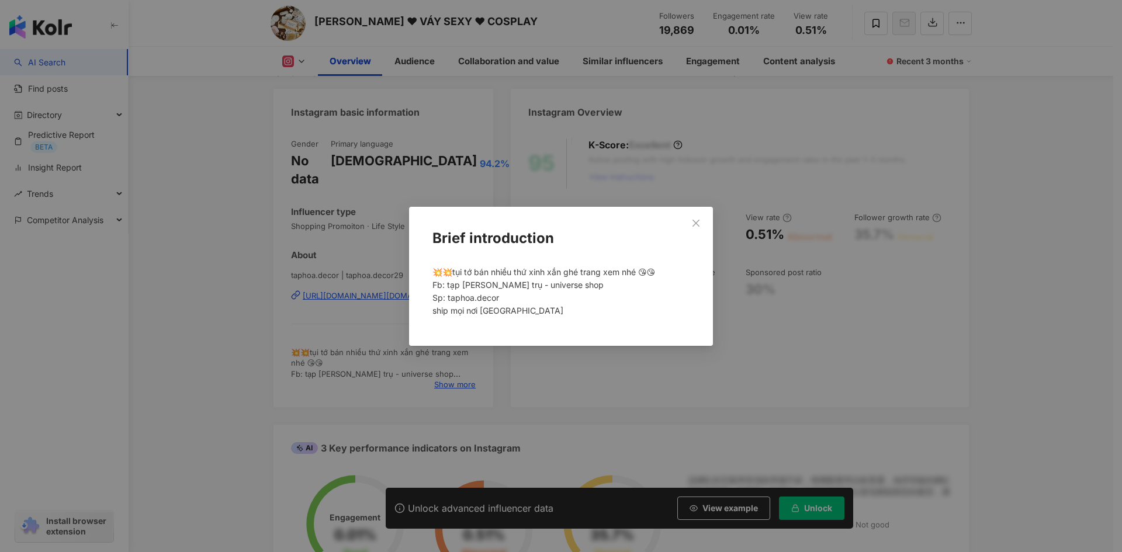
click at [503, 380] on div "Brief introduction 💥💥tụi tớ bán nhiều thứ xinh xắn ghé trang xem nhé 😘😘 Fb: tạp…" at bounding box center [561, 276] width 1122 height 552
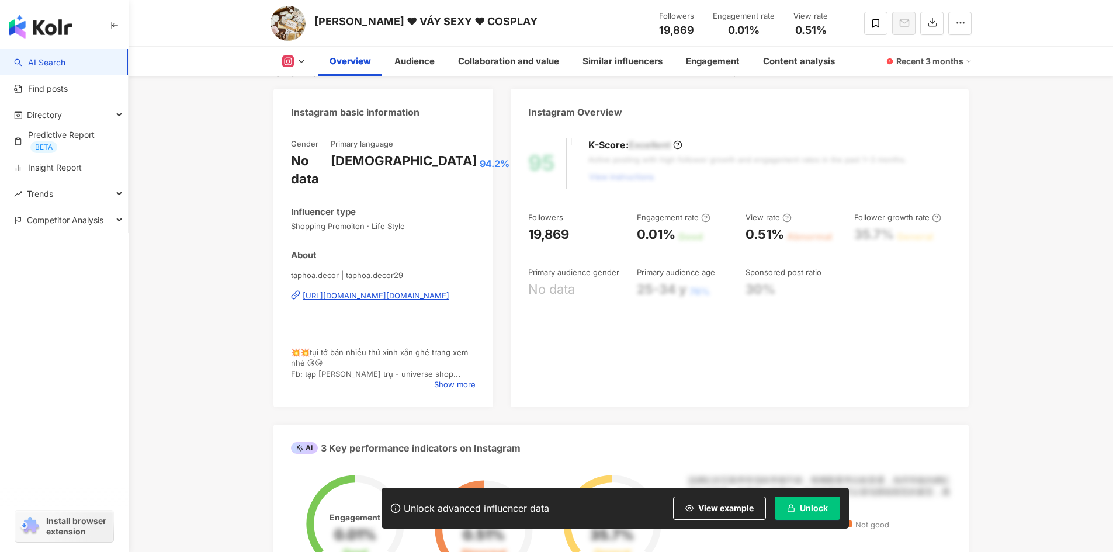
click at [437, 290] on div "https://www.instagram.com/taphoa.decor29/" at bounding box center [376, 295] width 147 height 11
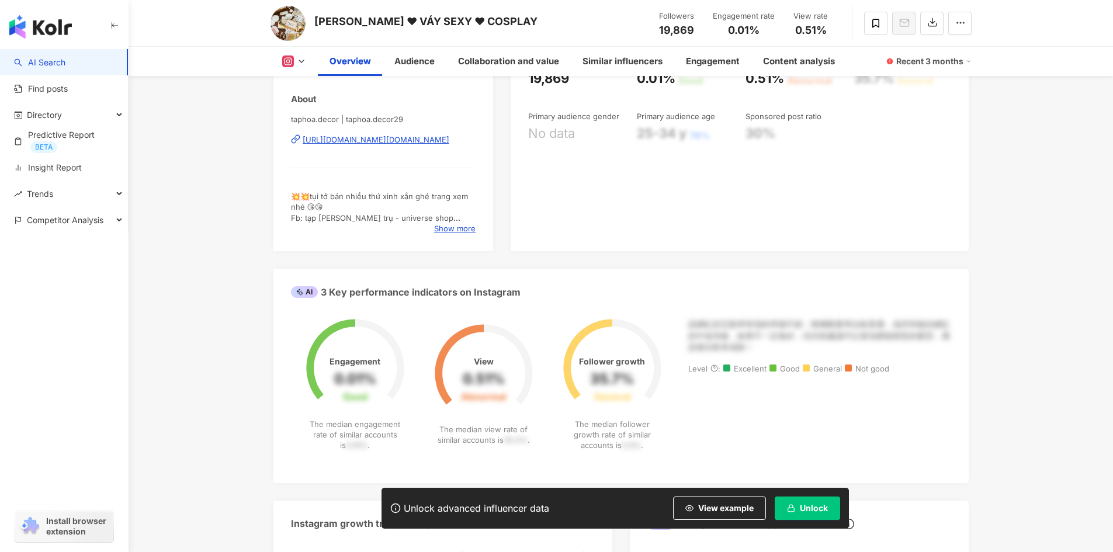
scroll to position [351, 0]
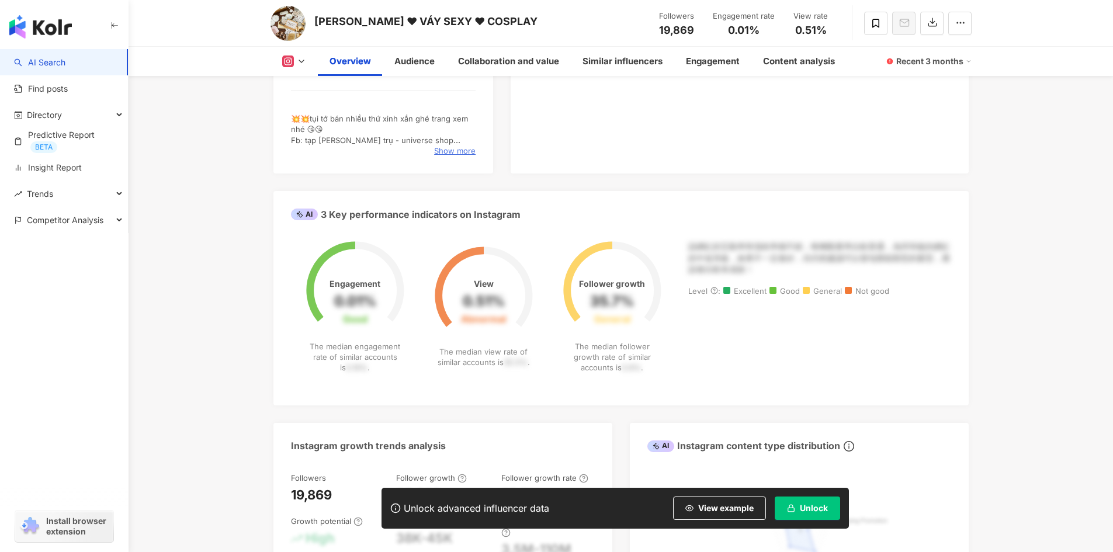
click at [453, 145] on span "Show more" at bounding box center [454, 150] width 41 height 11
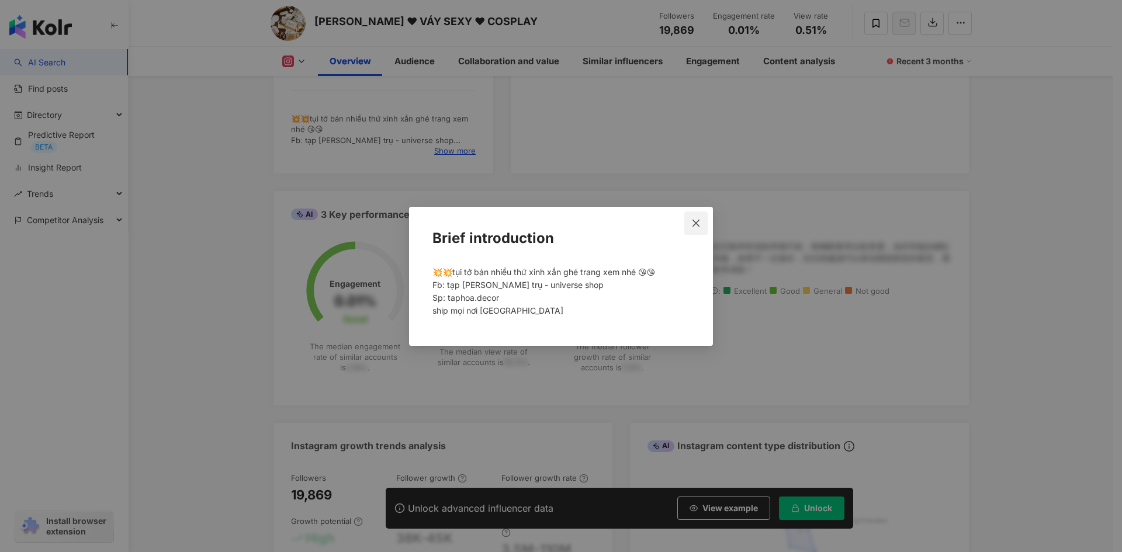
click at [701, 224] on span "Close" at bounding box center [695, 223] width 23 height 9
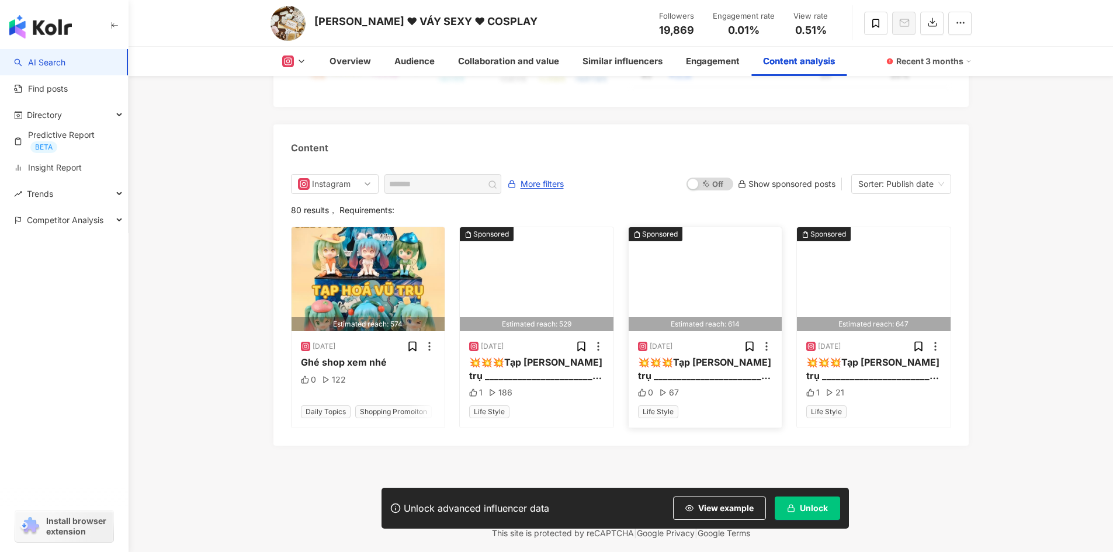
scroll to position [3650, 0]
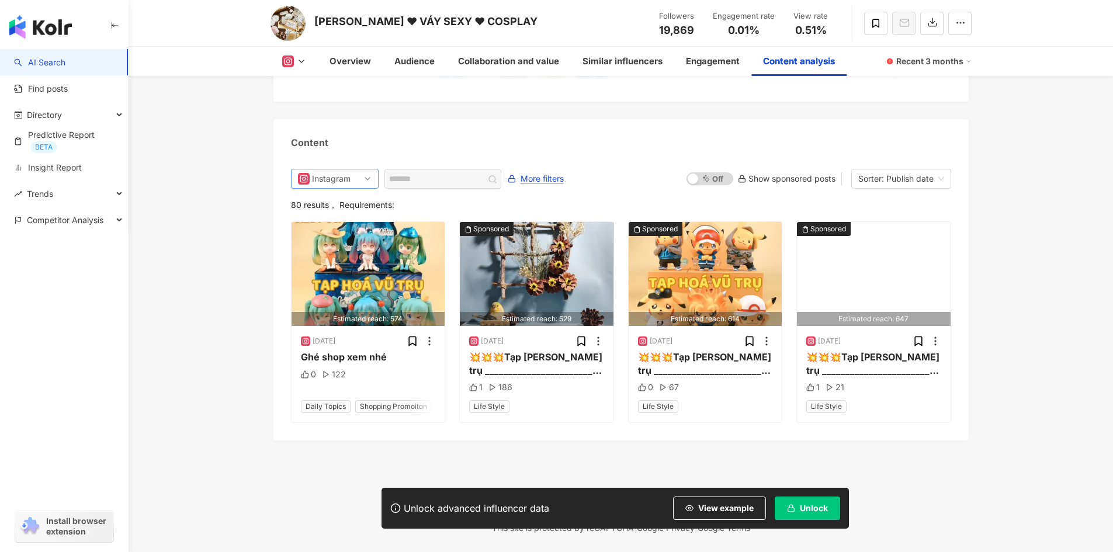
click at [356, 169] on span "Instagram" at bounding box center [335, 178] width 74 height 19
click at [344, 237] on div "Threads" at bounding box center [333, 243] width 38 height 13
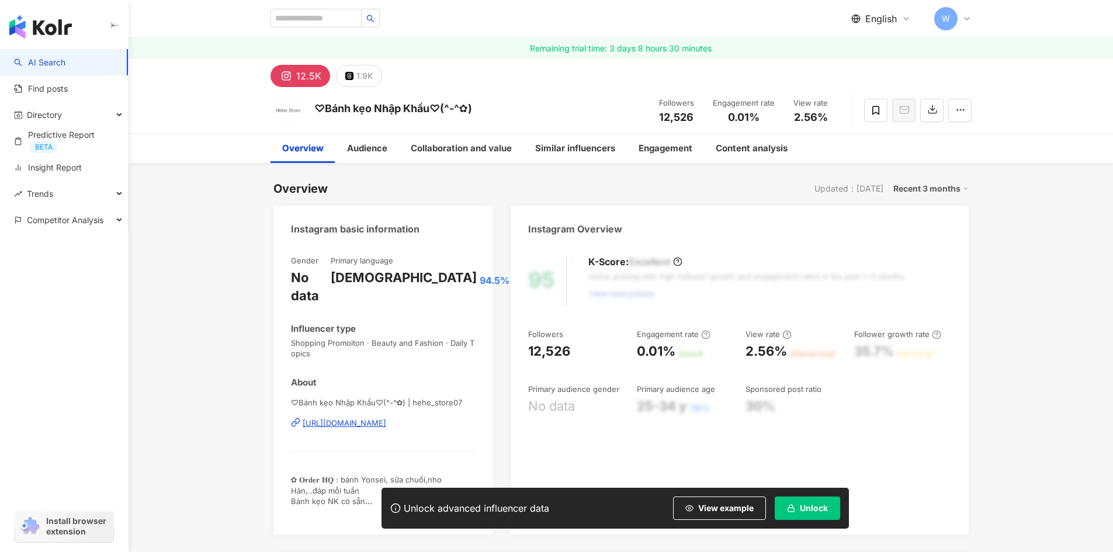
scroll to position [117, 0]
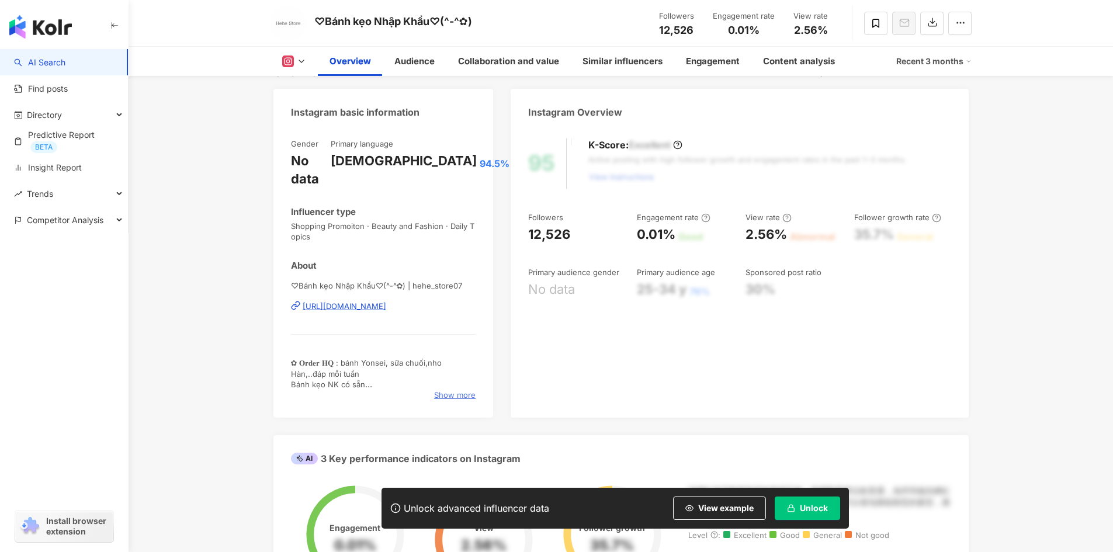
click at [451, 390] on span "Show more" at bounding box center [454, 395] width 41 height 11
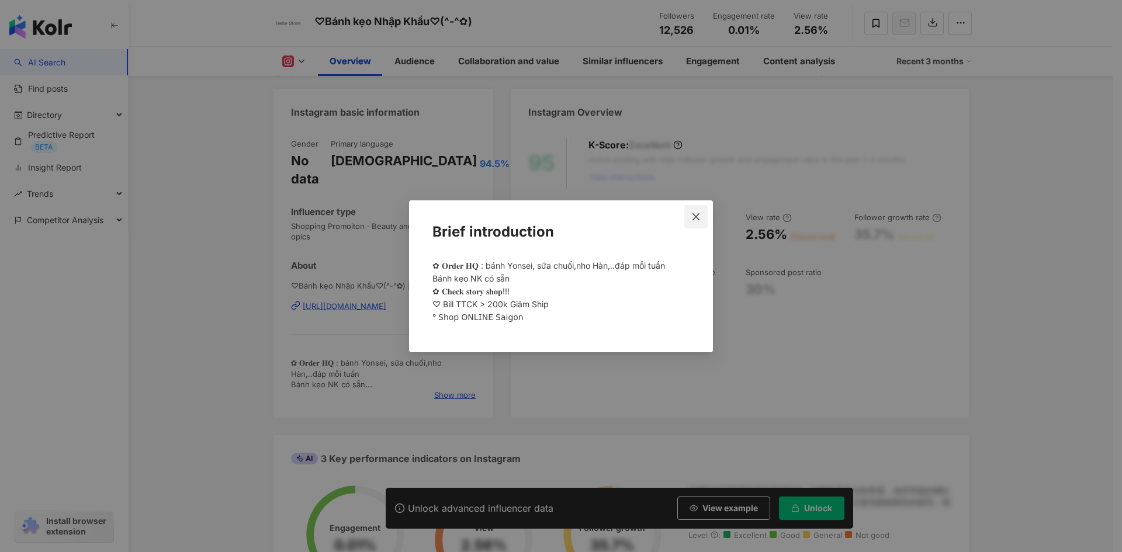
click at [693, 215] on icon "close" at bounding box center [695, 216] width 9 height 9
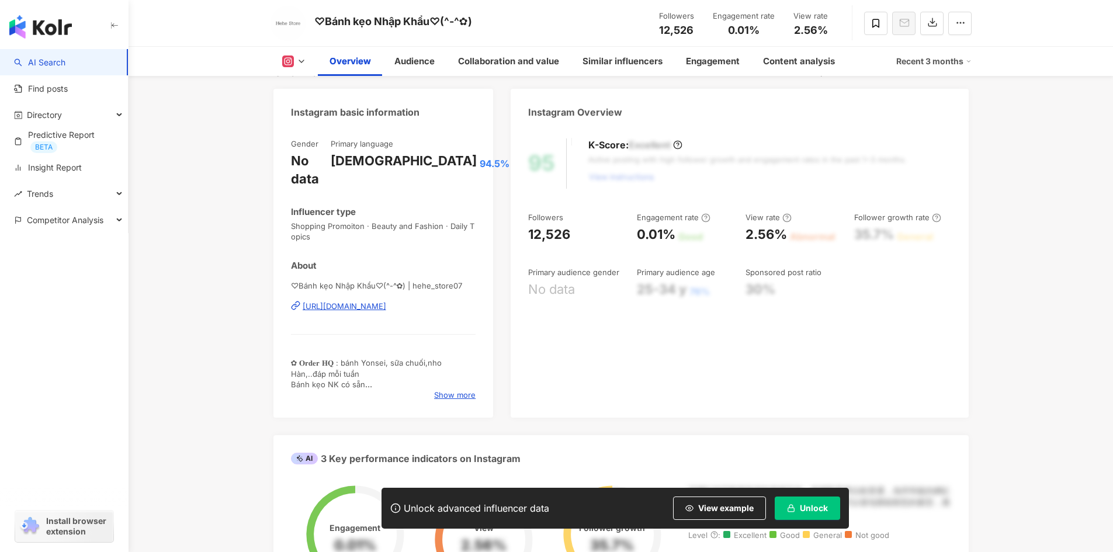
click at [386, 301] on div "https://www.instagram.com/hehe_store07/" at bounding box center [345, 306] width 84 height 11
